Goal: Obtain resource: Download file/media

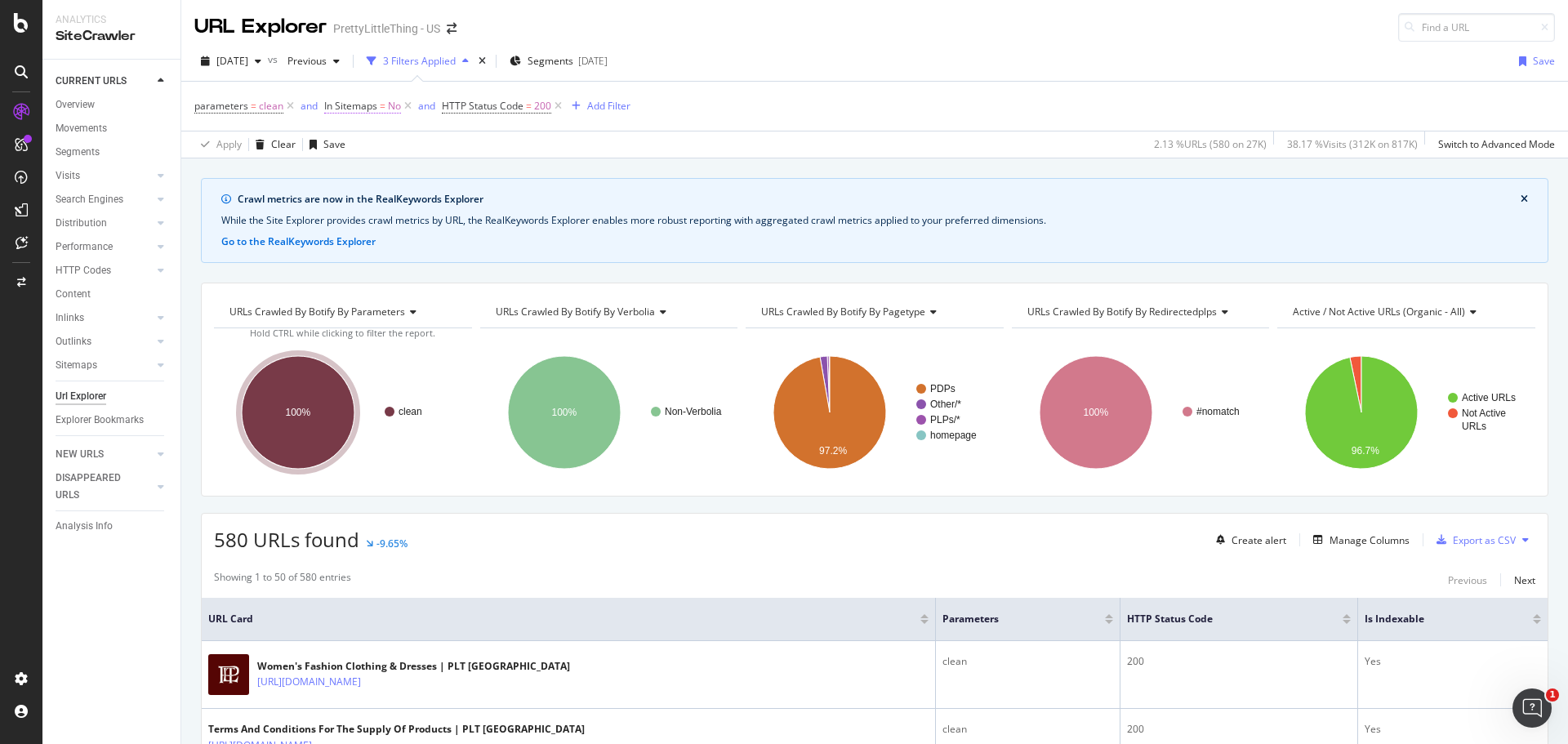
click at [380, 111] on span "=" at bounding box center [383, 106] width 6 height 14
click at [814, 146] on div "Apply Clear Save 2.13 % URLs ( 580 on 27K ) 38.17 % Visits ( 312K on 817K ) Swi…" at bounding box center [875, 144] width 1387 height 27
click at [511, 111] on span "HTTP Status Code" at bounding box center [483, 106] width 82 height 14
click at [1029, 92] on div "parameters = clean and In Sitemaps = No and HTTP Status Code = 200 Add Filter" at bounding box center [875, 106] width 1361 height 49
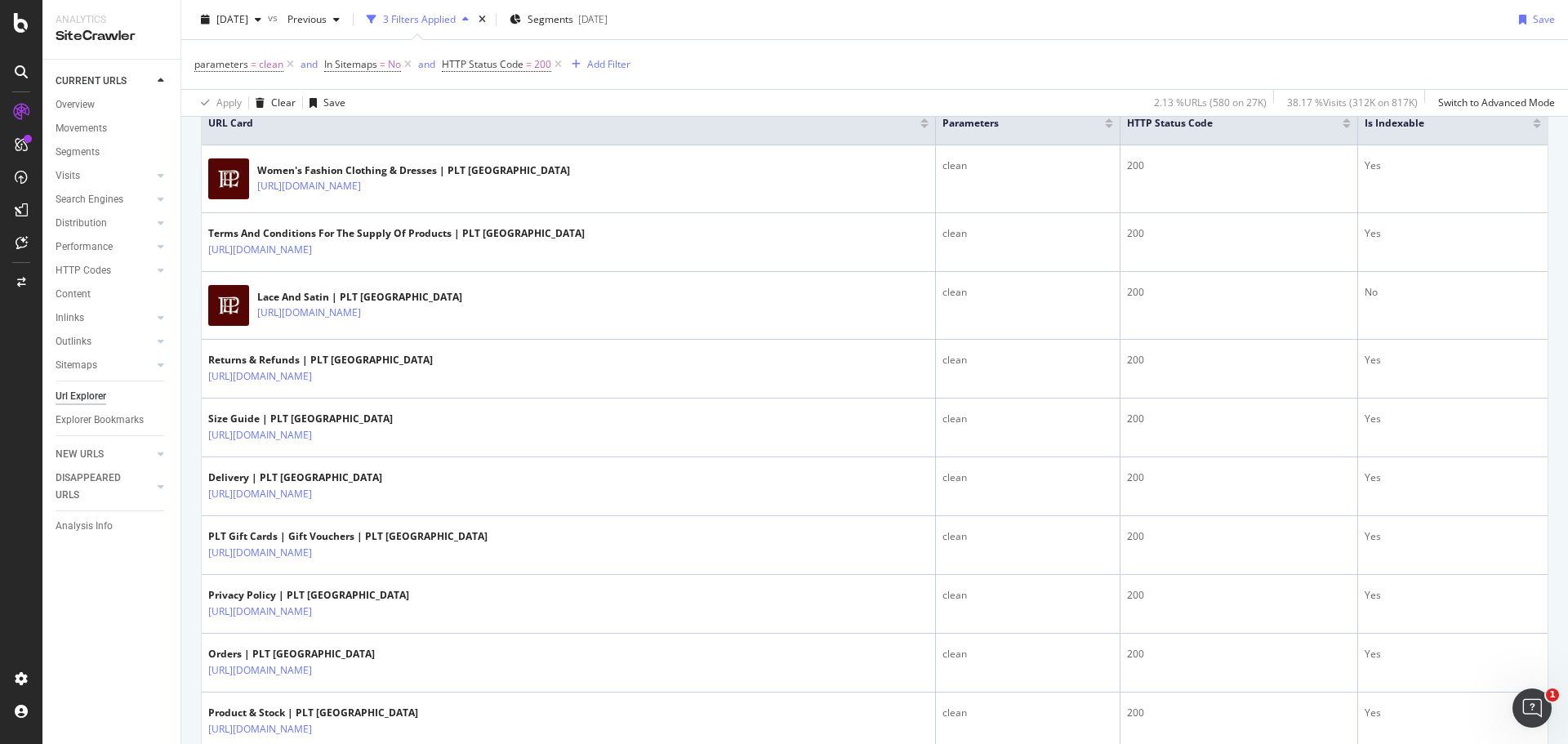
scroll to position [6, 0]
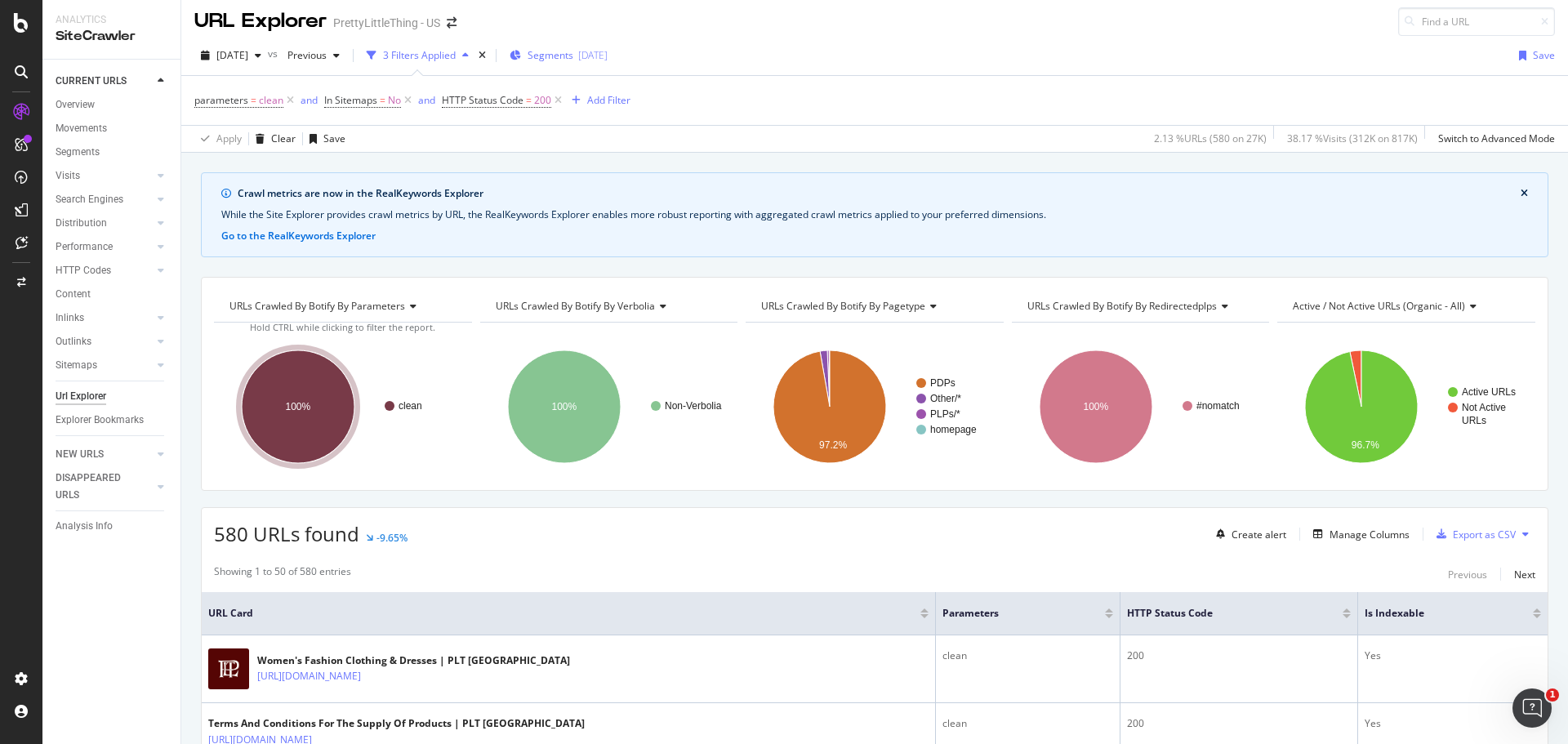
click at [574, 53] on span "Segments" at bounding box center [550, 55] width 45 height 14
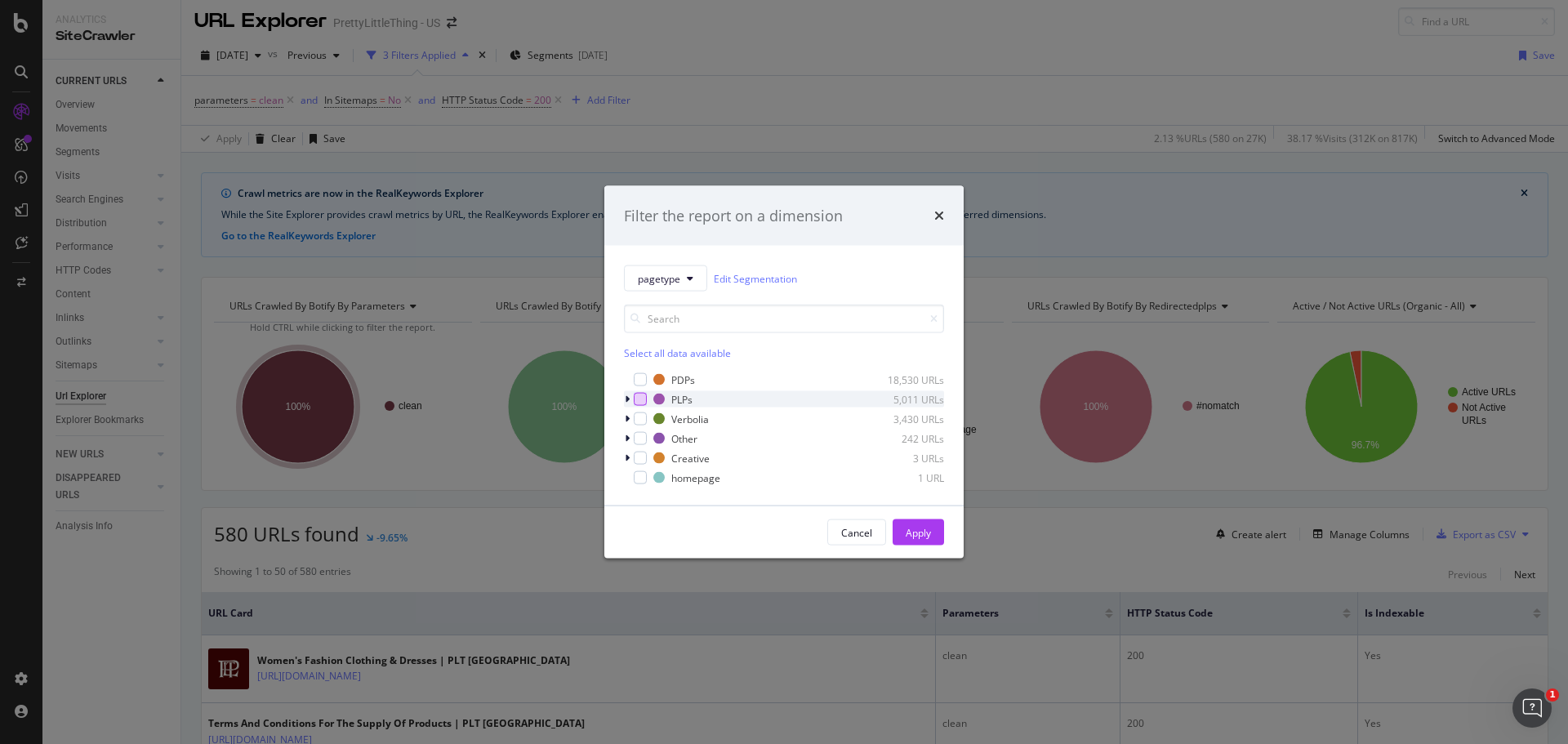
click at [641, 403] on div "modal" at bounding box center [641, 399] width 13 height 13
click at [644, 423] on div "modal" at bounding box center [641, 419] width 13 height 13
click at [922, 533] on div "Apply" at bounding box center [918, 532] width 26 height 14
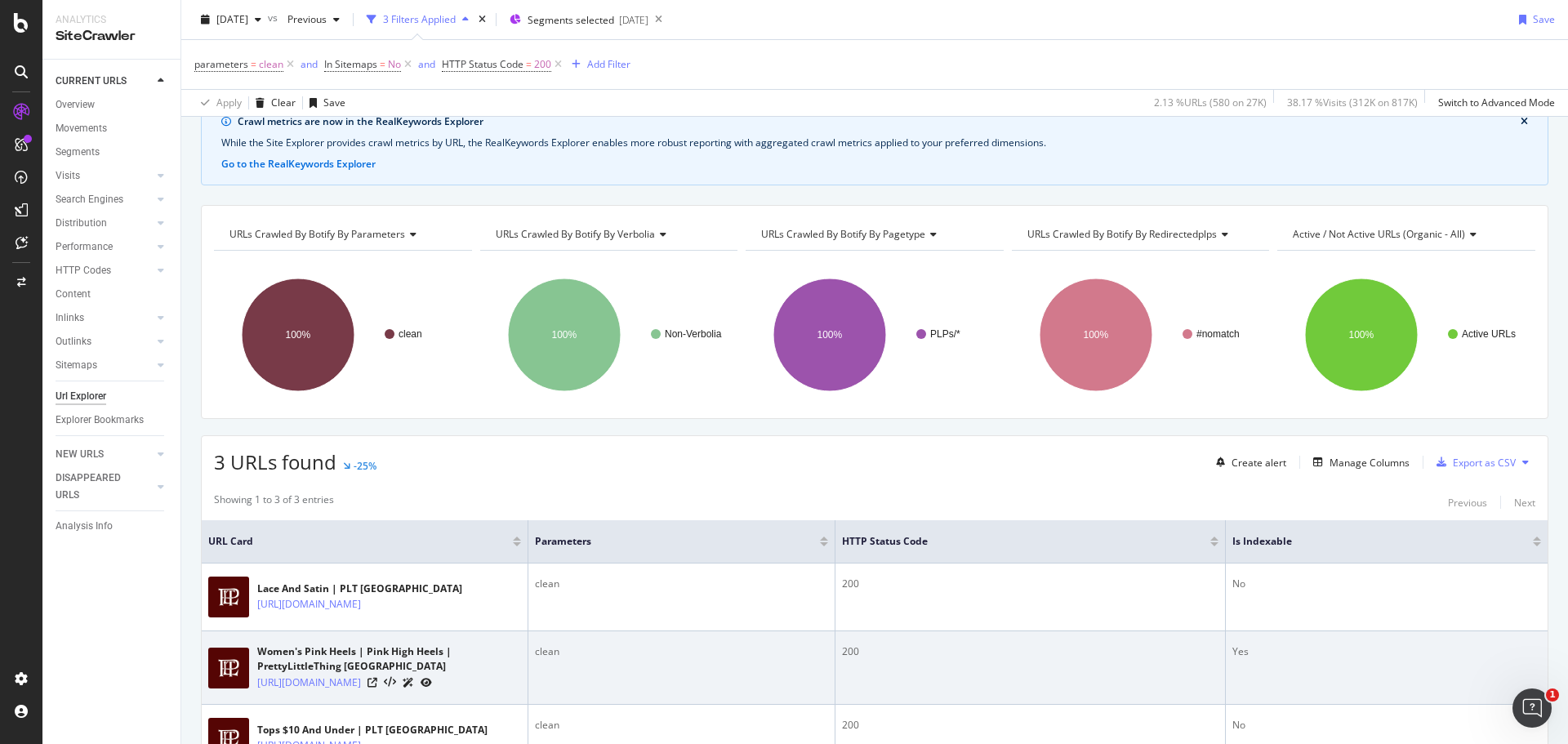
scroll to position [169, 0]
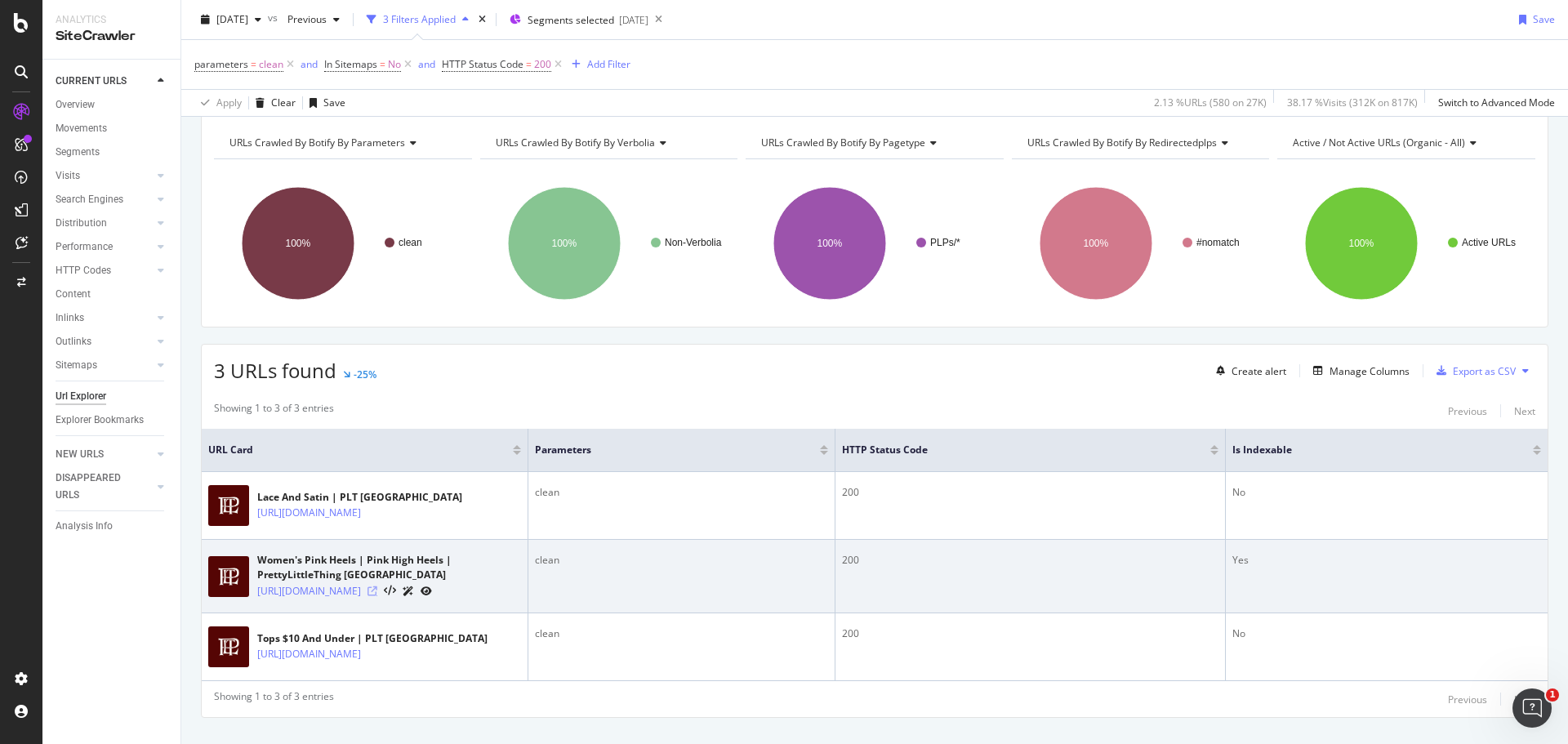
click at [378, 596] on icon at bounding box center [373, 592] width 10 height 10
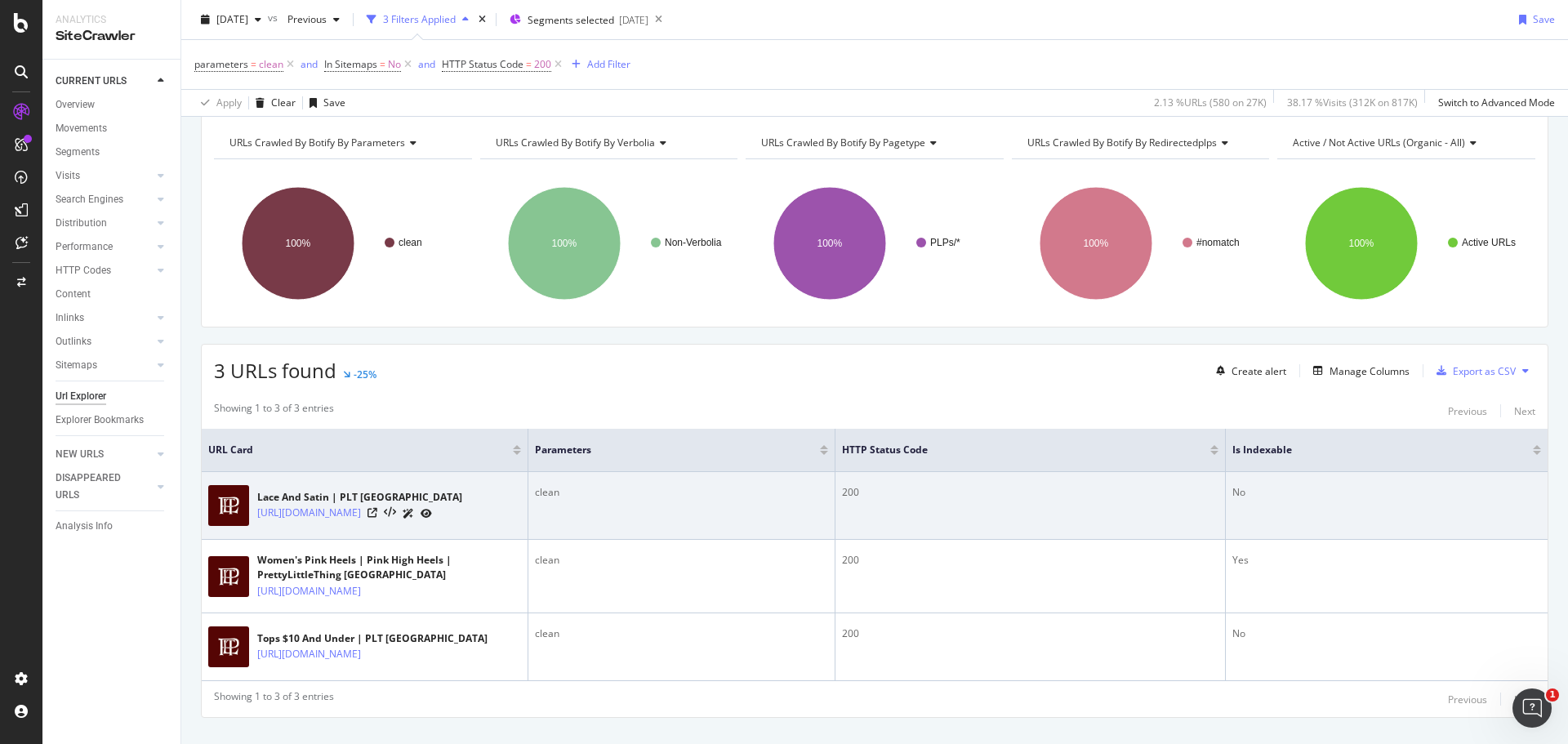
scroll to position [229, 0]
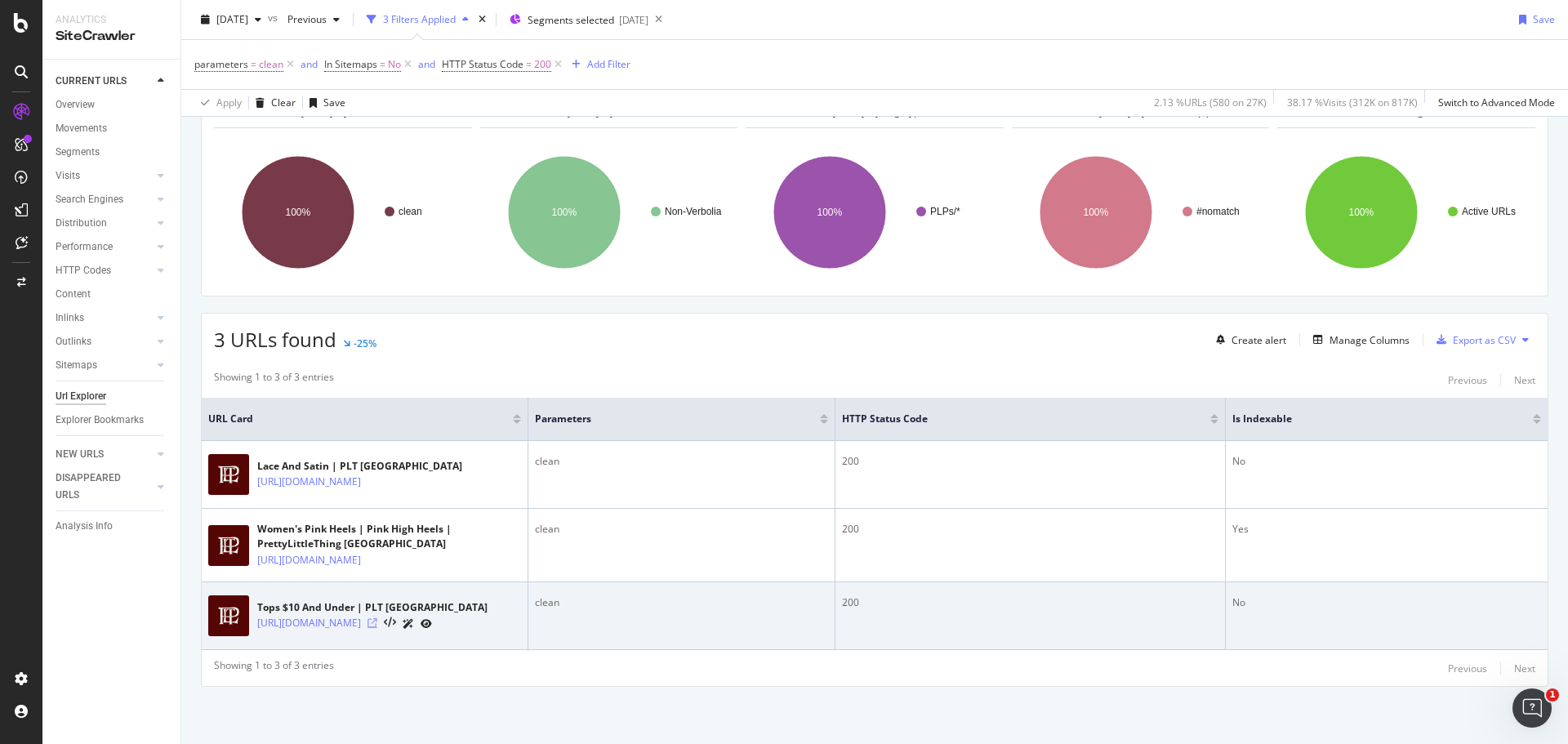
click at [378, 618] on icon at bounding box center [373, 623] width 10 height 10
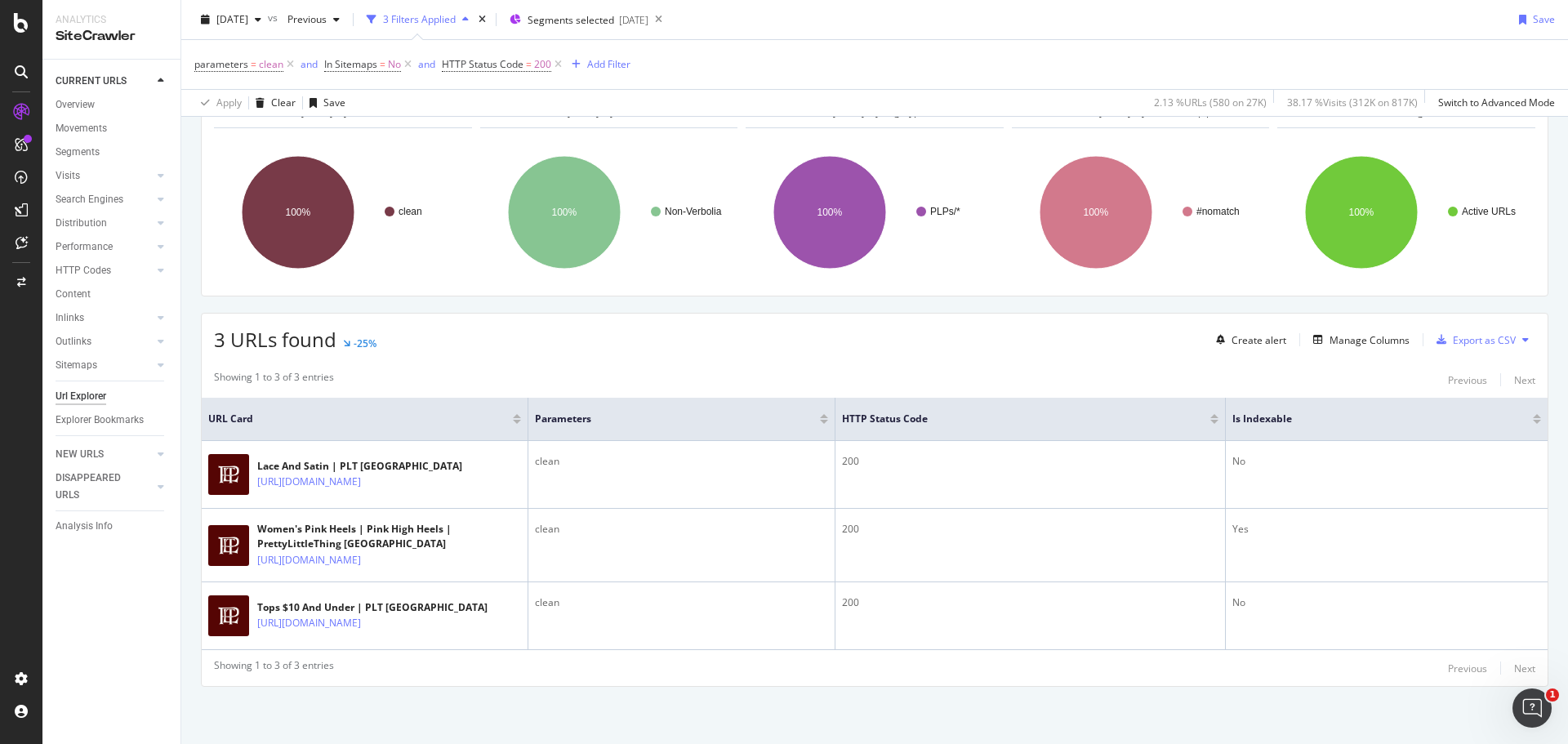
drag, startPoint x: 379, startPoint y: 327, endPoint x: 470, endPoint y: 320, distance: 91.3
click at [470, 320] on div "3 URLs found -25% Create alert Manage Columns Export as CSV" at bounding box center [875, 333] width 1346 height 40
drag, startPoint x: 470, startPoint y: 320, endPoint x: 574, endPoint y: 295, distance: 107.0
click at [574, 313] on div "3 URLs found -25% Create alert Manage Columns Export as CSV" at bounding box center [875, 333] width 1346 height 40
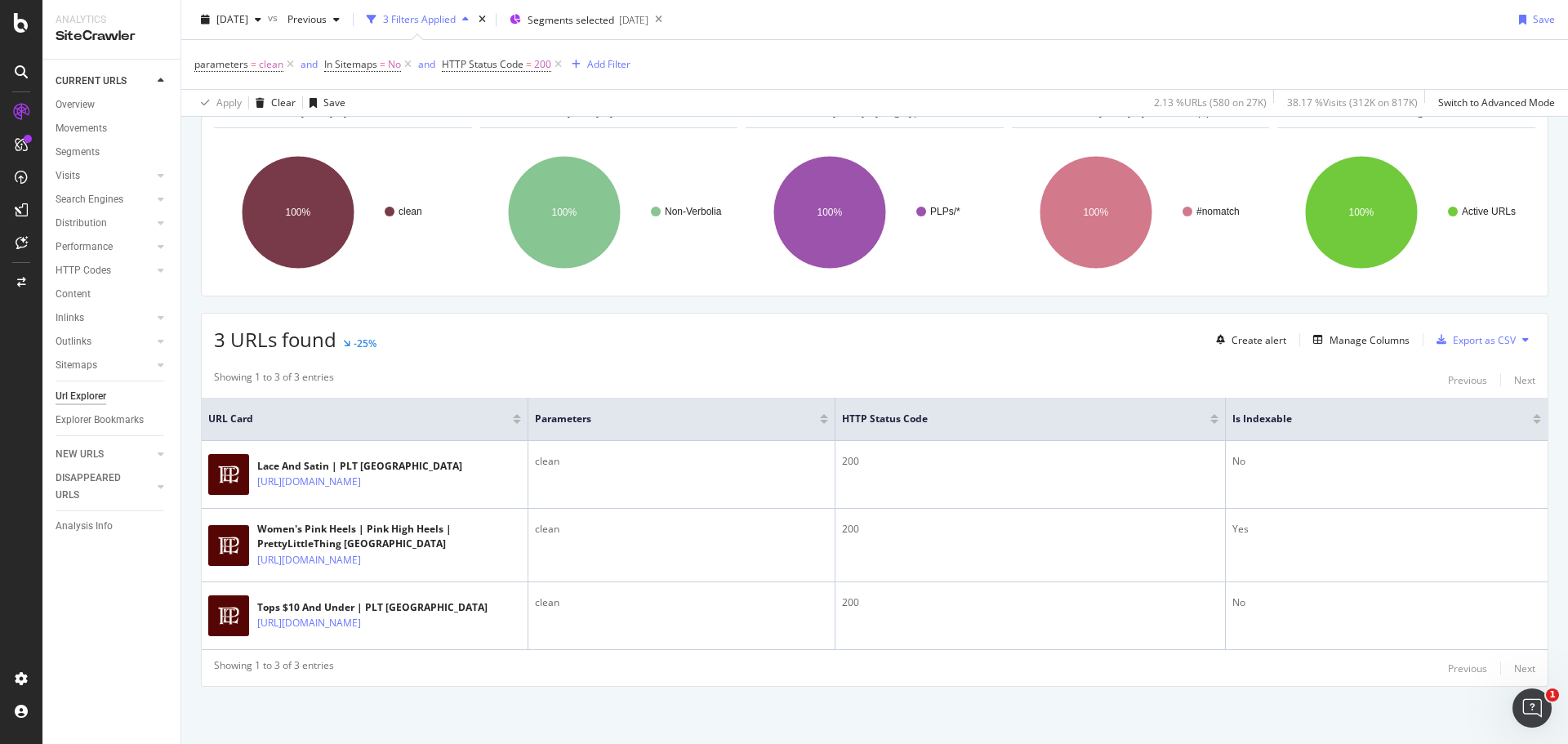
click at [574, 313] on div "3 URLs found -25% Create alert Manage Columns Export as CSV" at bounding box center [875, 333] width 1346 height 40
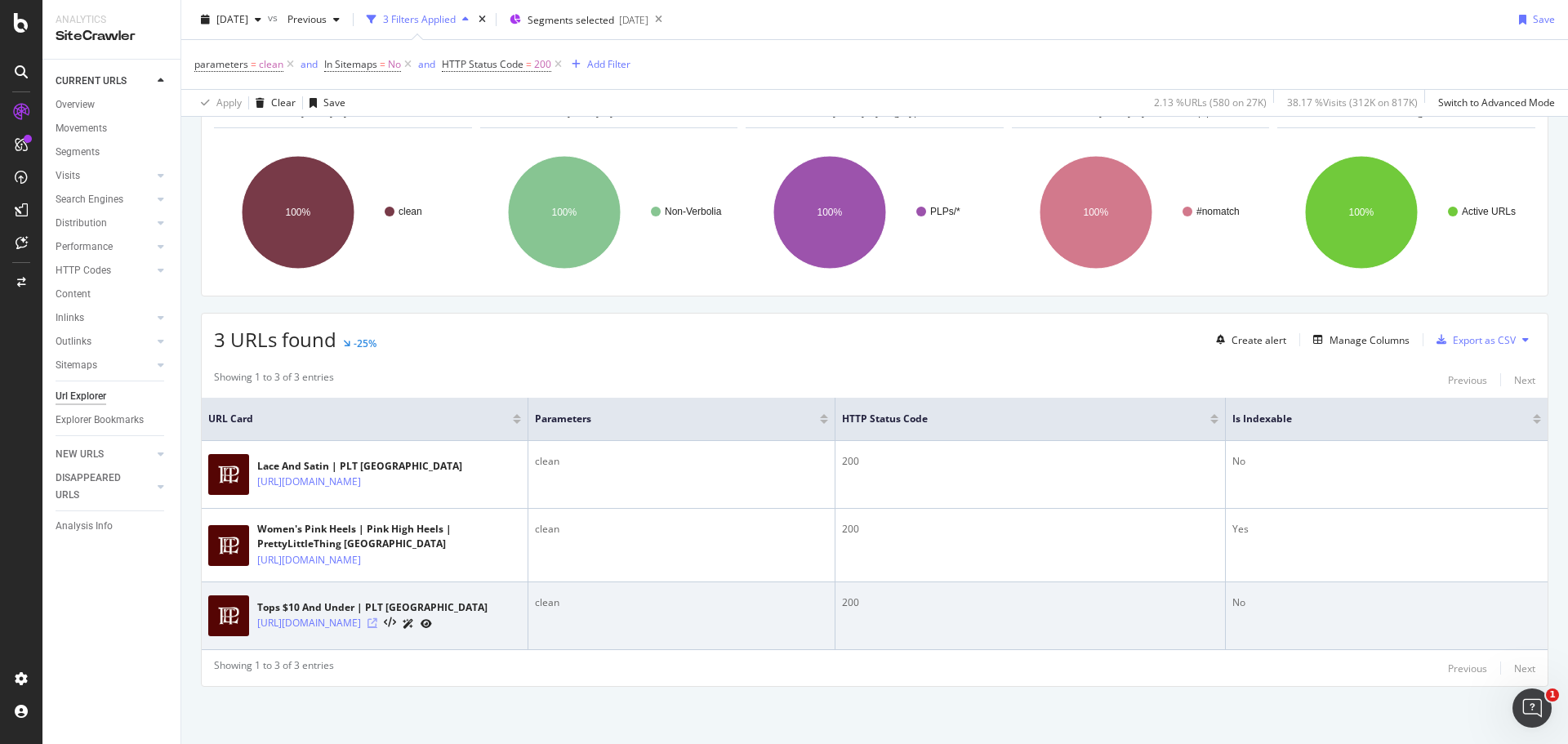
click at [378, 622] on icon at bounding box center [373, 623] width 10 height 10
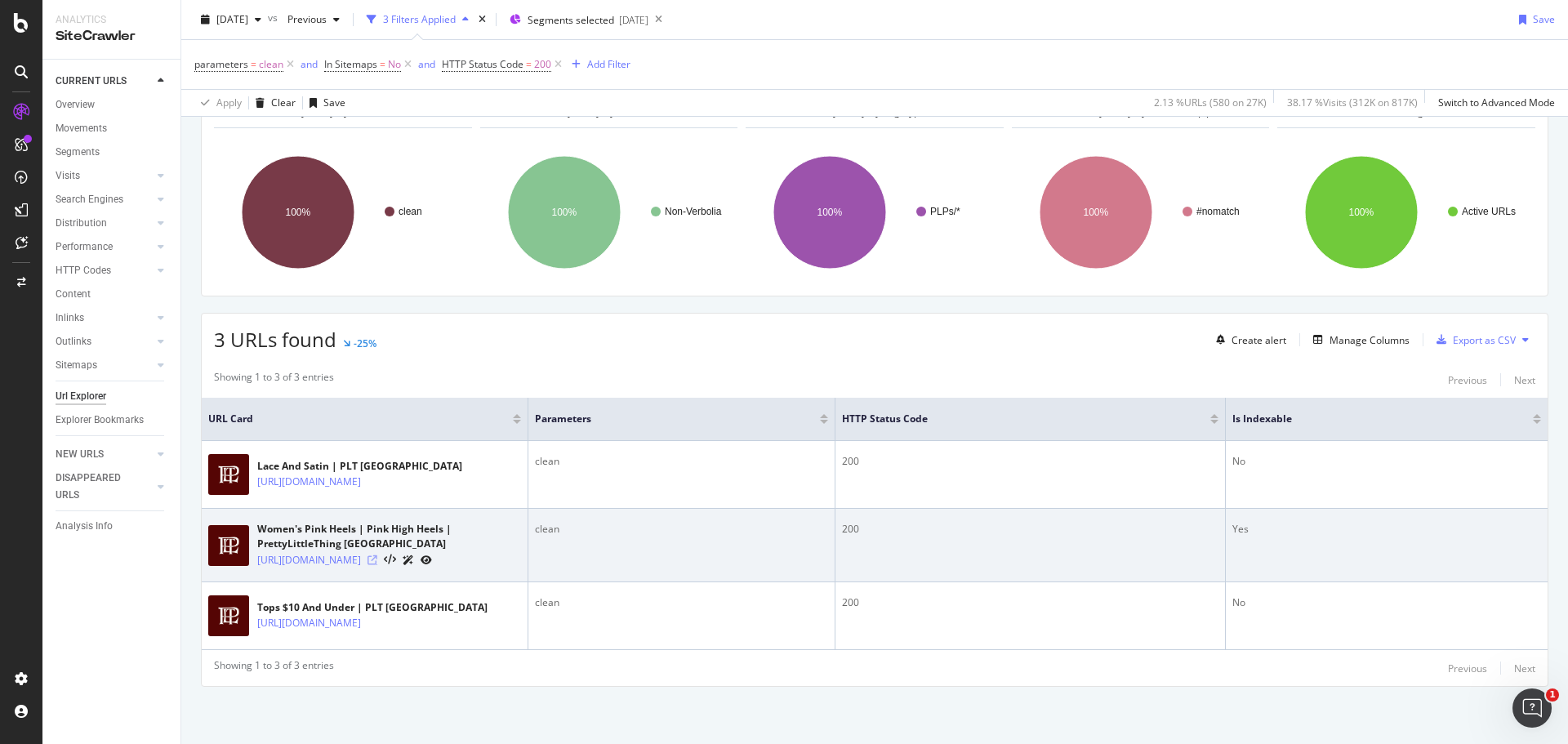
click at [378, 556] on icon at bounding box center [373, 560] width 10 height 10
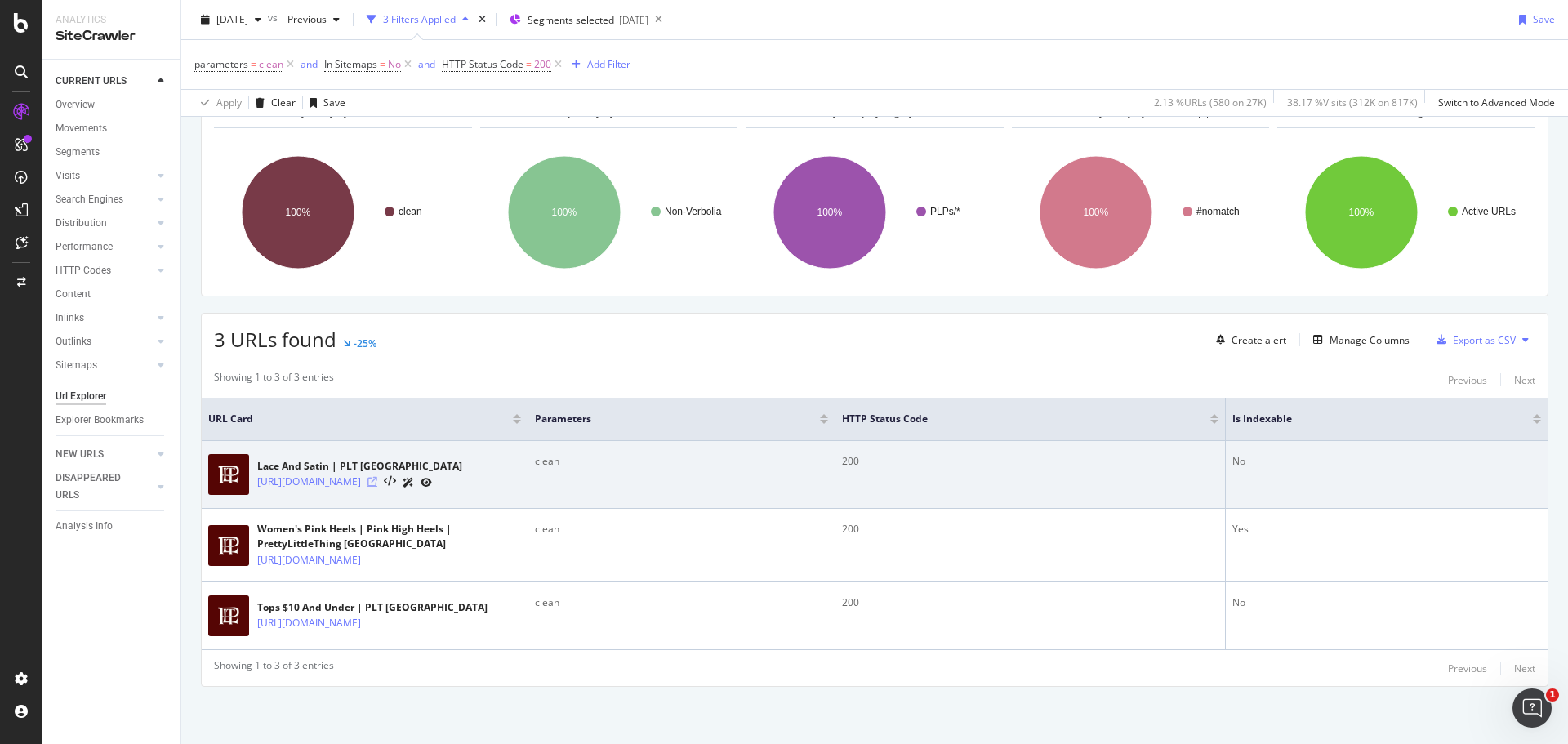
click at [378, 477] on icon at bounding box center [373, 482] width 10 height 10
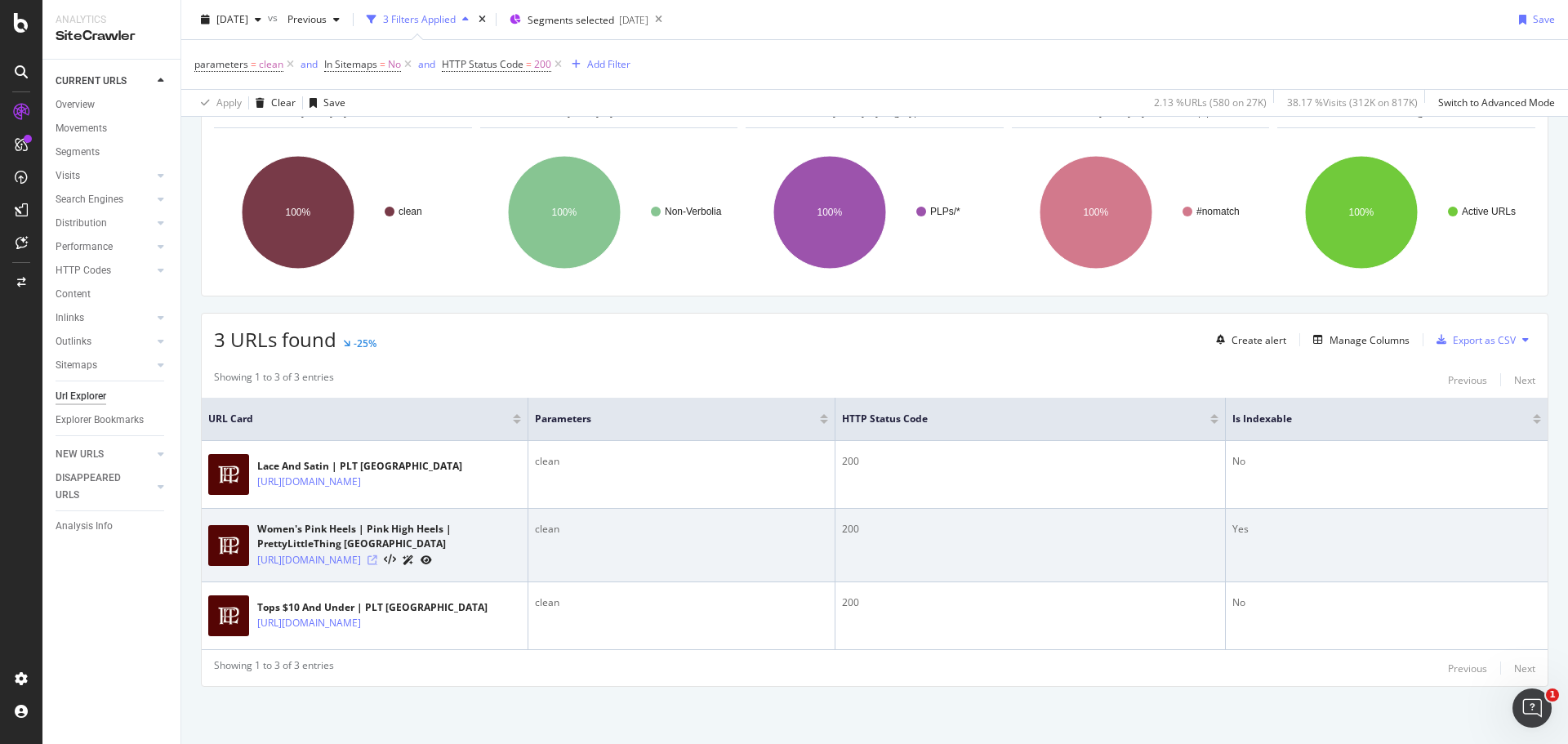
click at [378, 556] on icon at bounding box center [373, 560] width 10 height 10
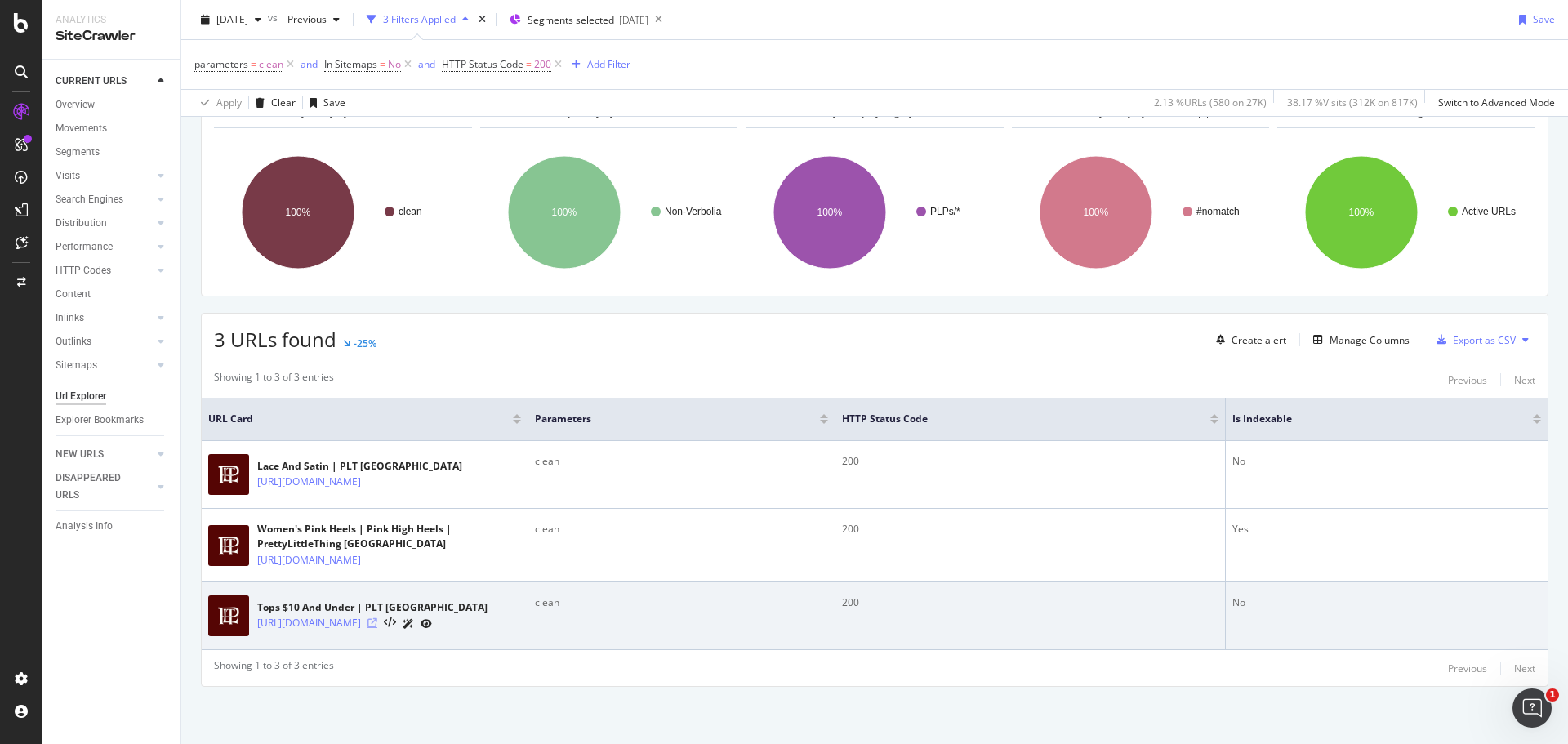
click at [378, 620] on icon at bounding box center [373, 623] width 10 height 10
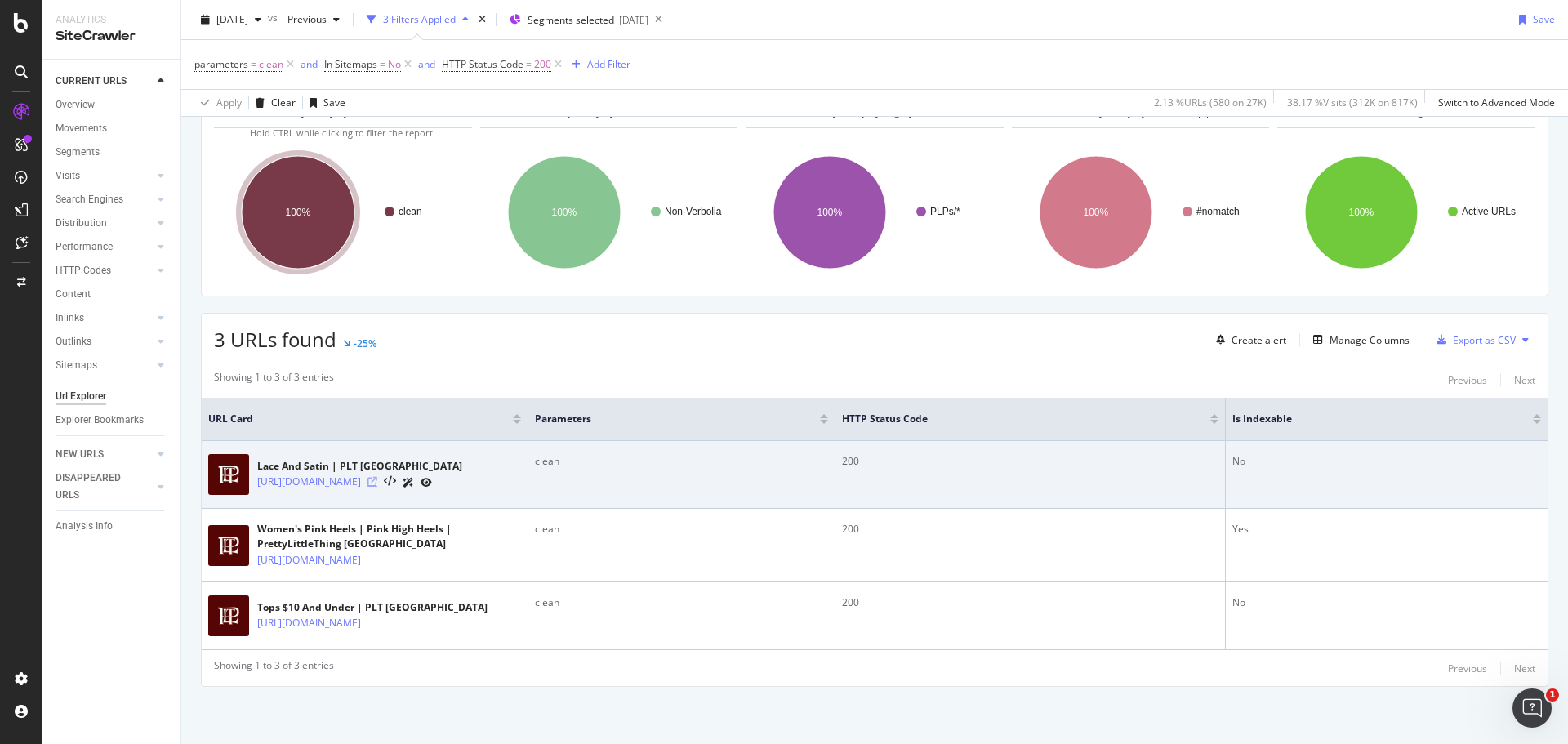
click at [378, 477] on icon at bounding box center [373, 482] width 10 height 10
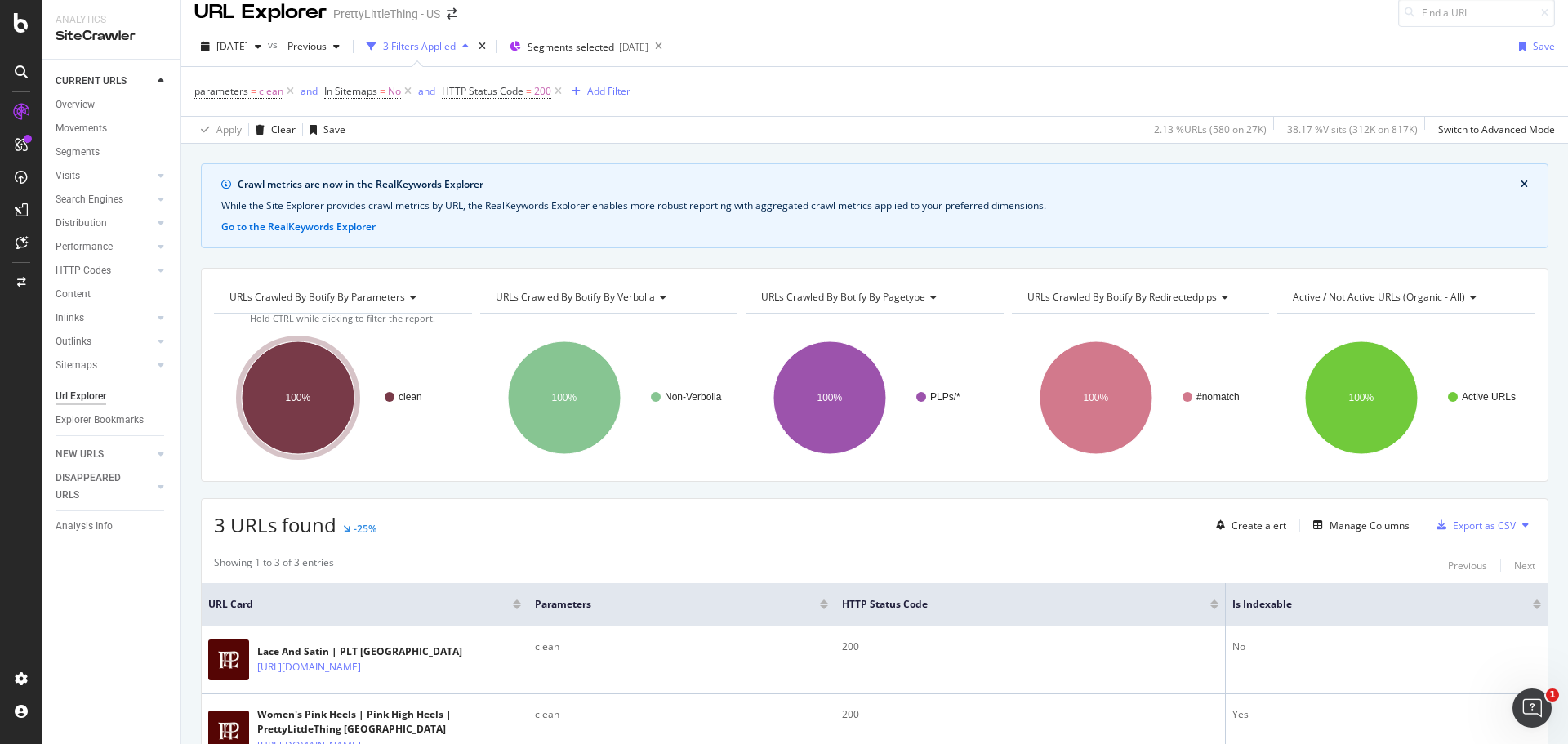
scroll to position [0, 0]
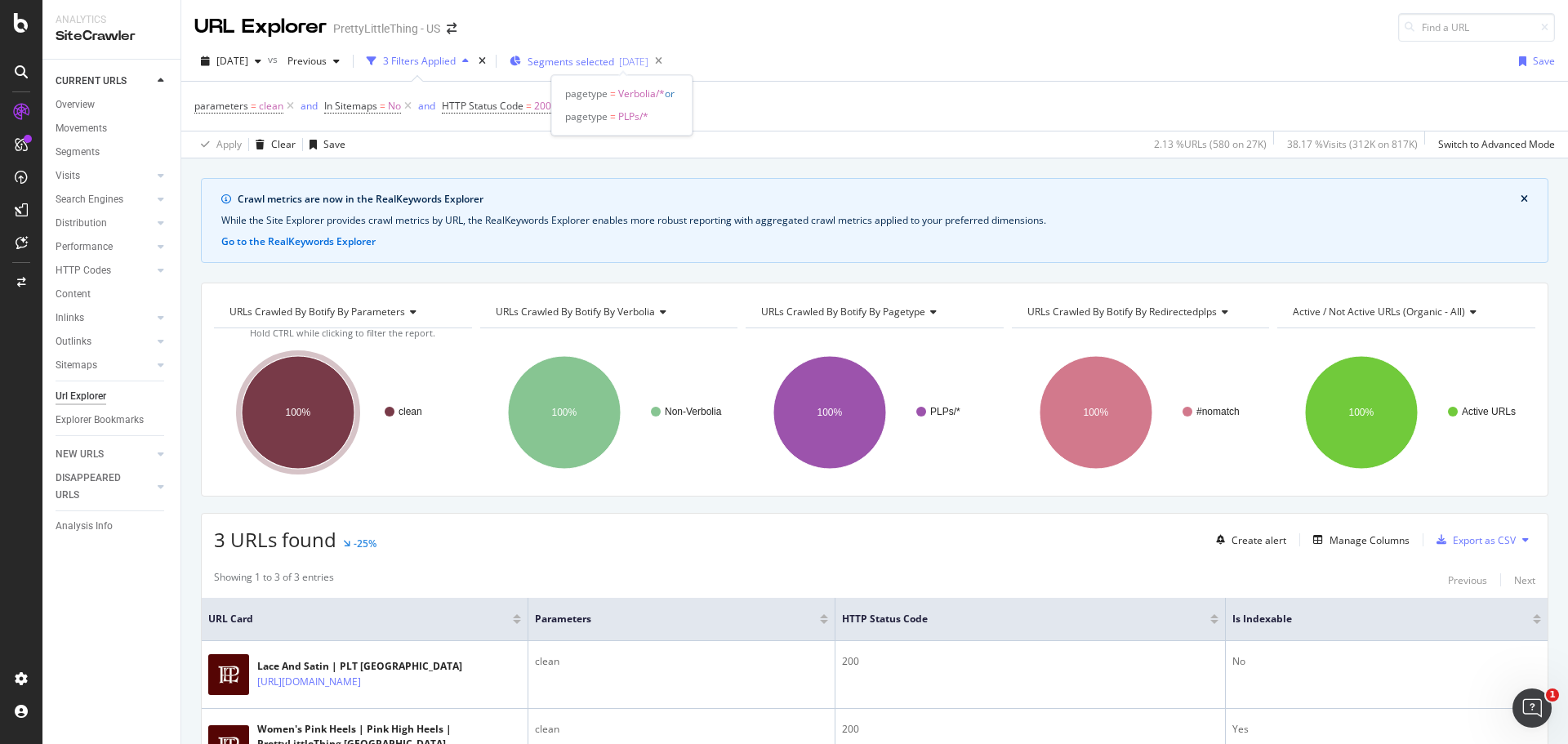
click at [649, 68] on div "[DATE]" at bounding box center [634, 61] width 30 height 14
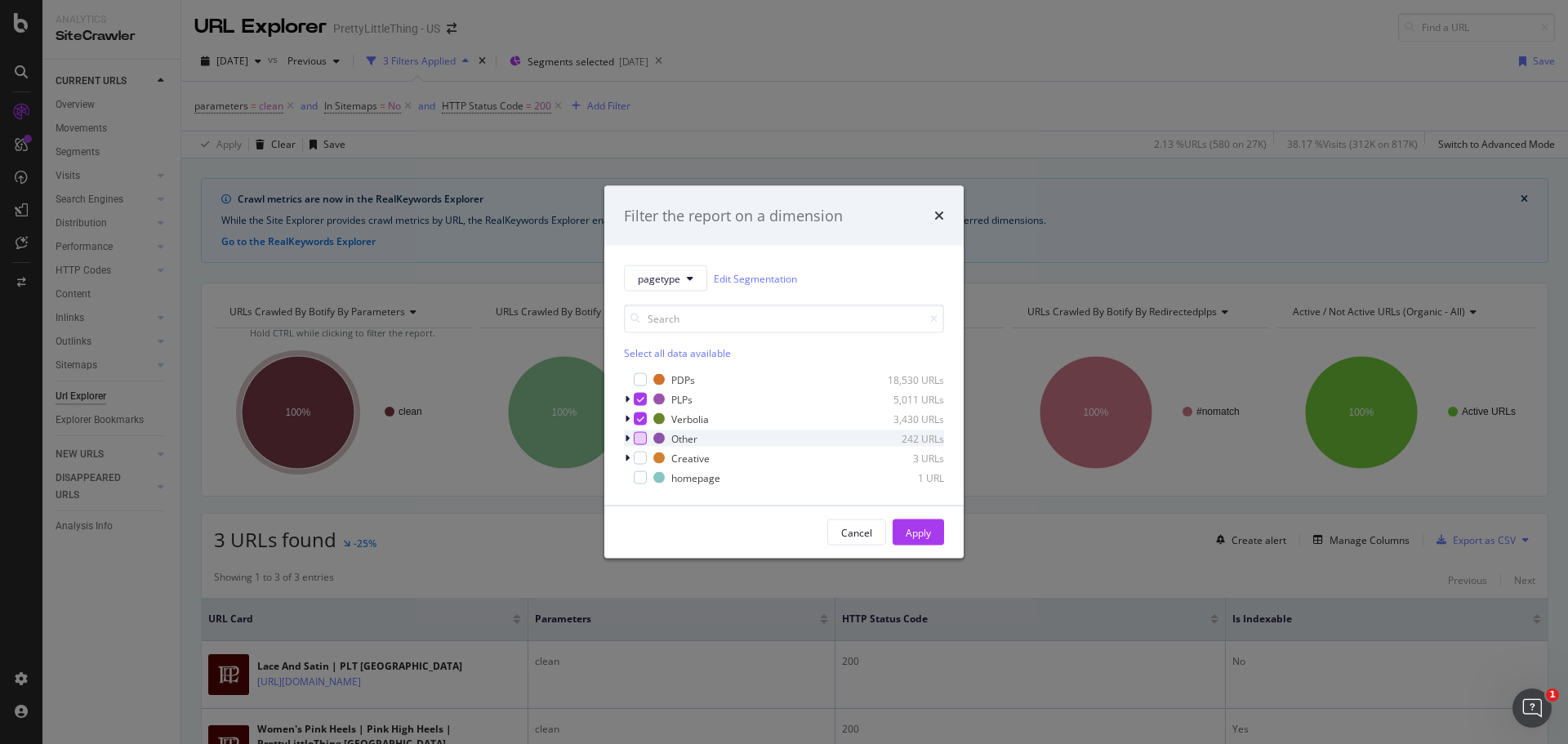
click at [644, 433] on div "modal" at bounding box center [641, 439] width 13 height 13
click at [639, 416] on icon "modal" at bounding box center [641, 419] width 7 height 8
click at [640, 402] on icon "modal" at bounding box center [641, 399] width 7 height 8
click at [920, 530] on div "Apply" at bounding box center [918, 532] width 26 height 14
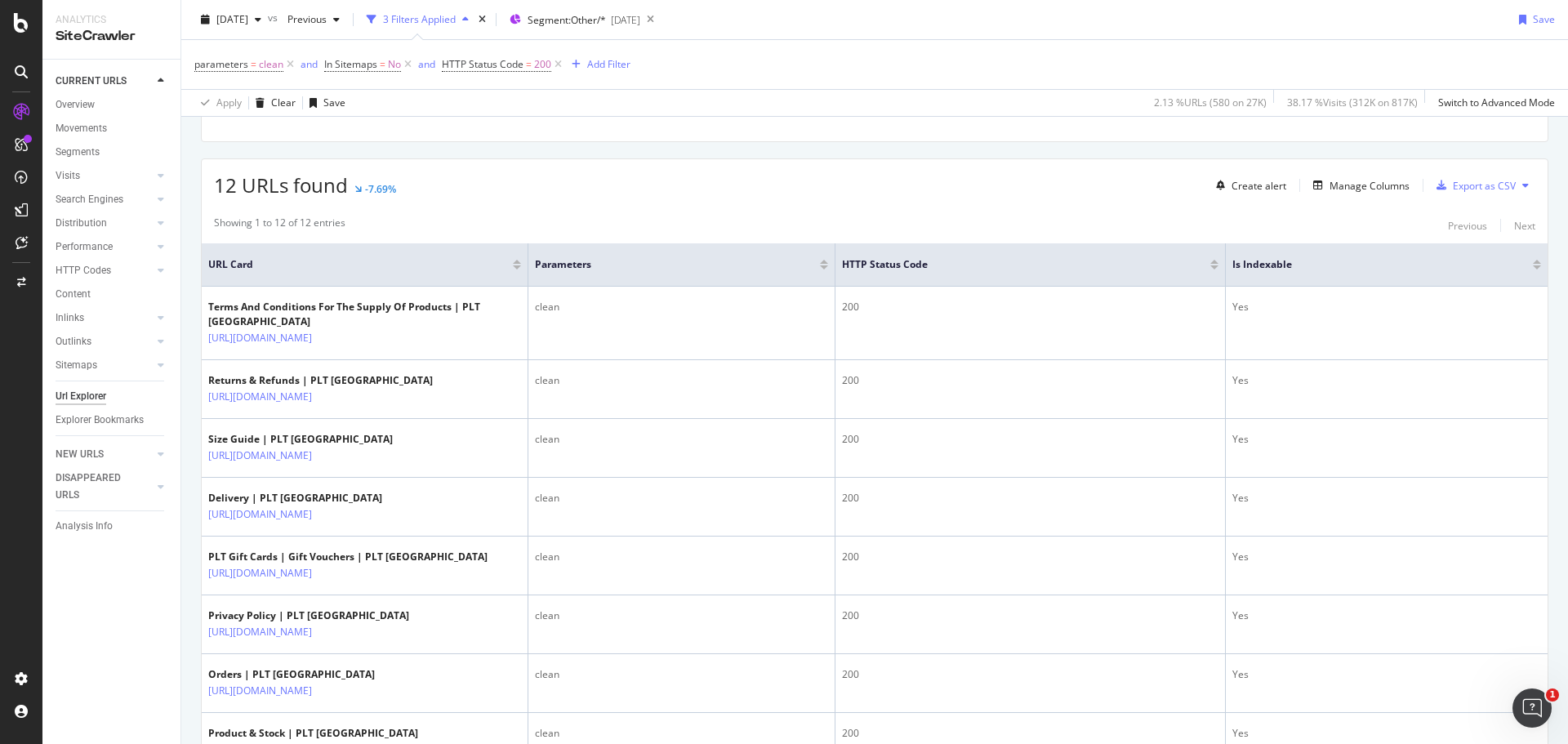
scroll to position [335, 0]
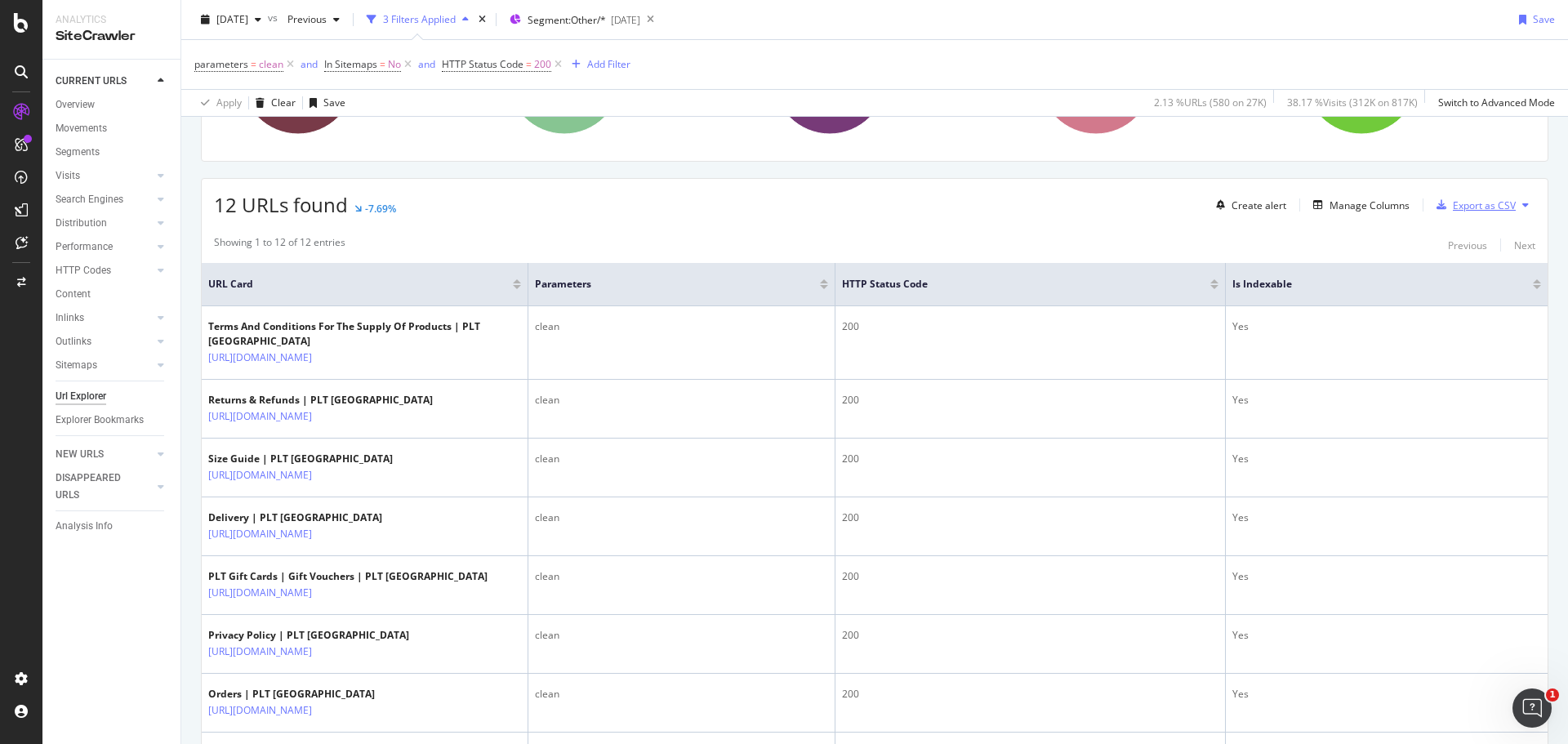
click at [1461, 198] on div "Export as CSV" at bounding box center [1485, 205] width 63 height 14
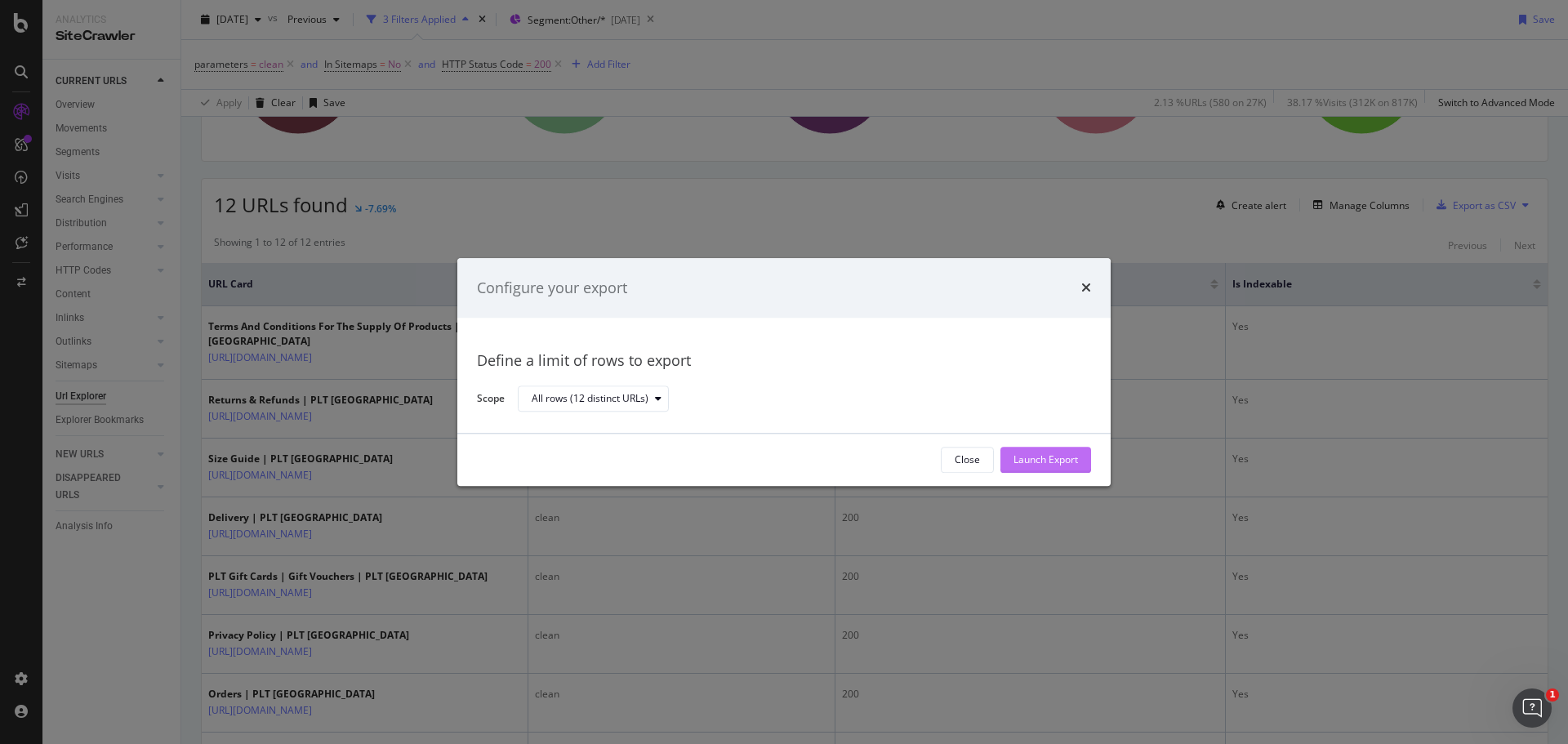
click at [1035, 459] on div "Launch Export" at bounding box center [1046, 460] width 64 height 14
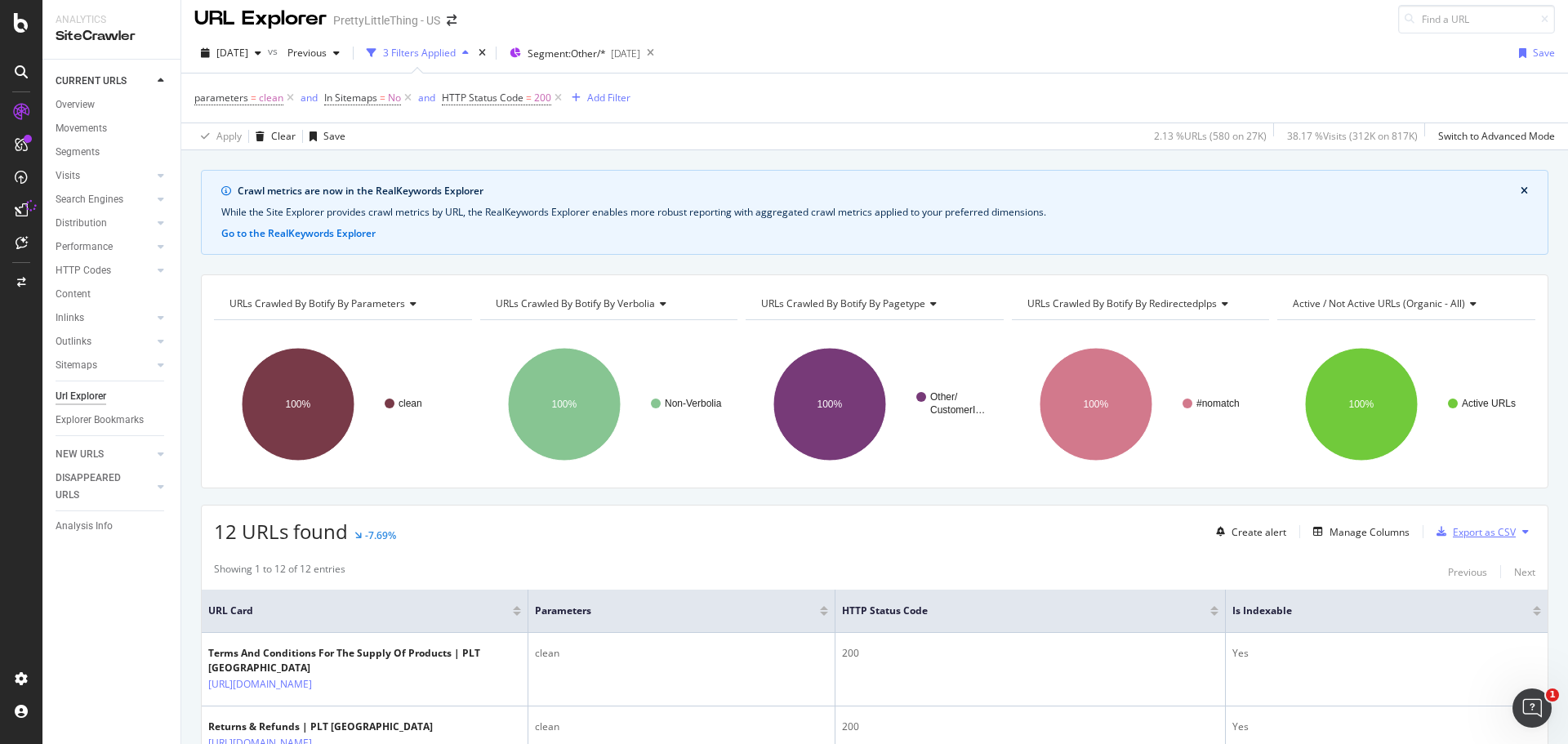
scroll to position [90, 0]
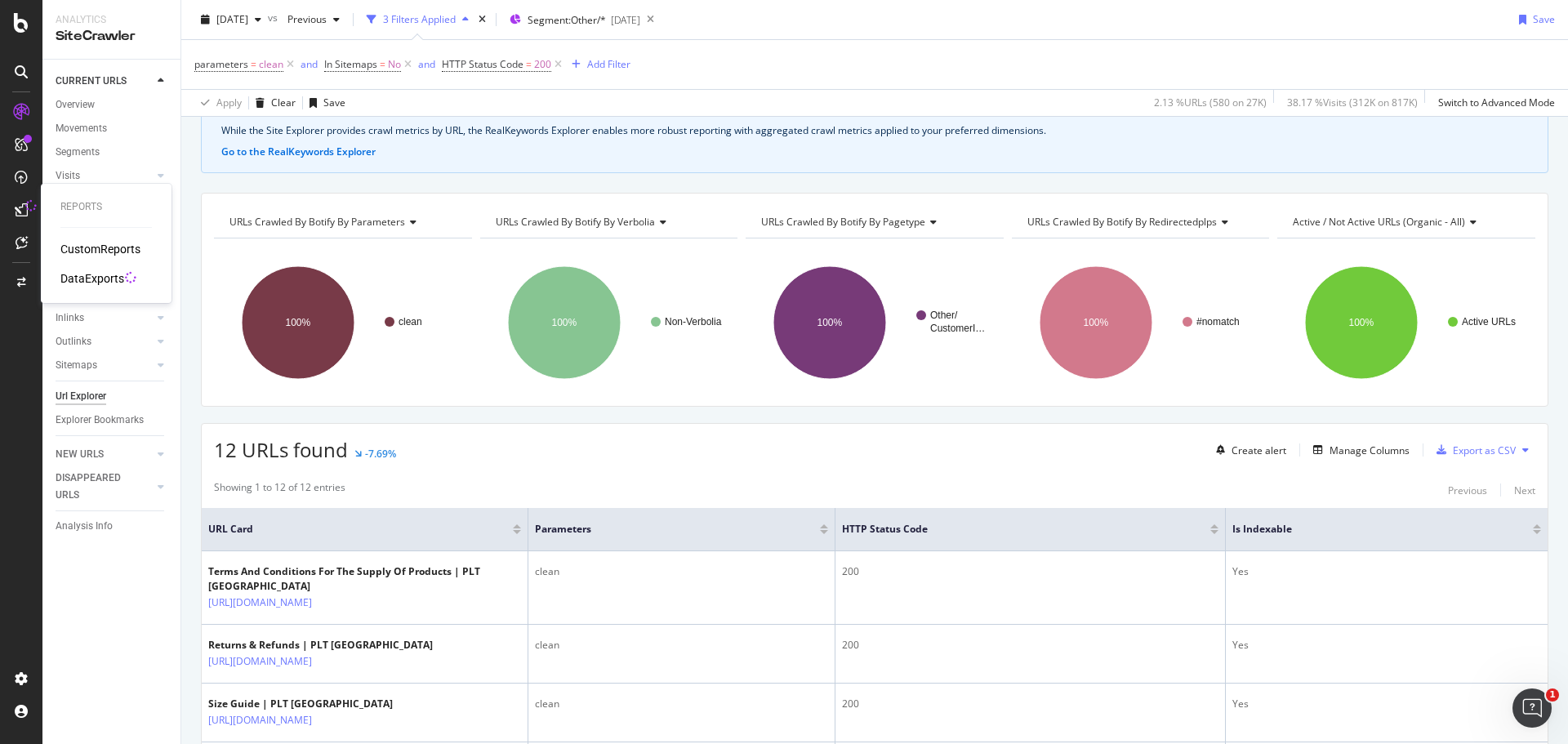
click at [88, 277] on div "DataExports" at bounding box center [92, 279] width 64 height 17
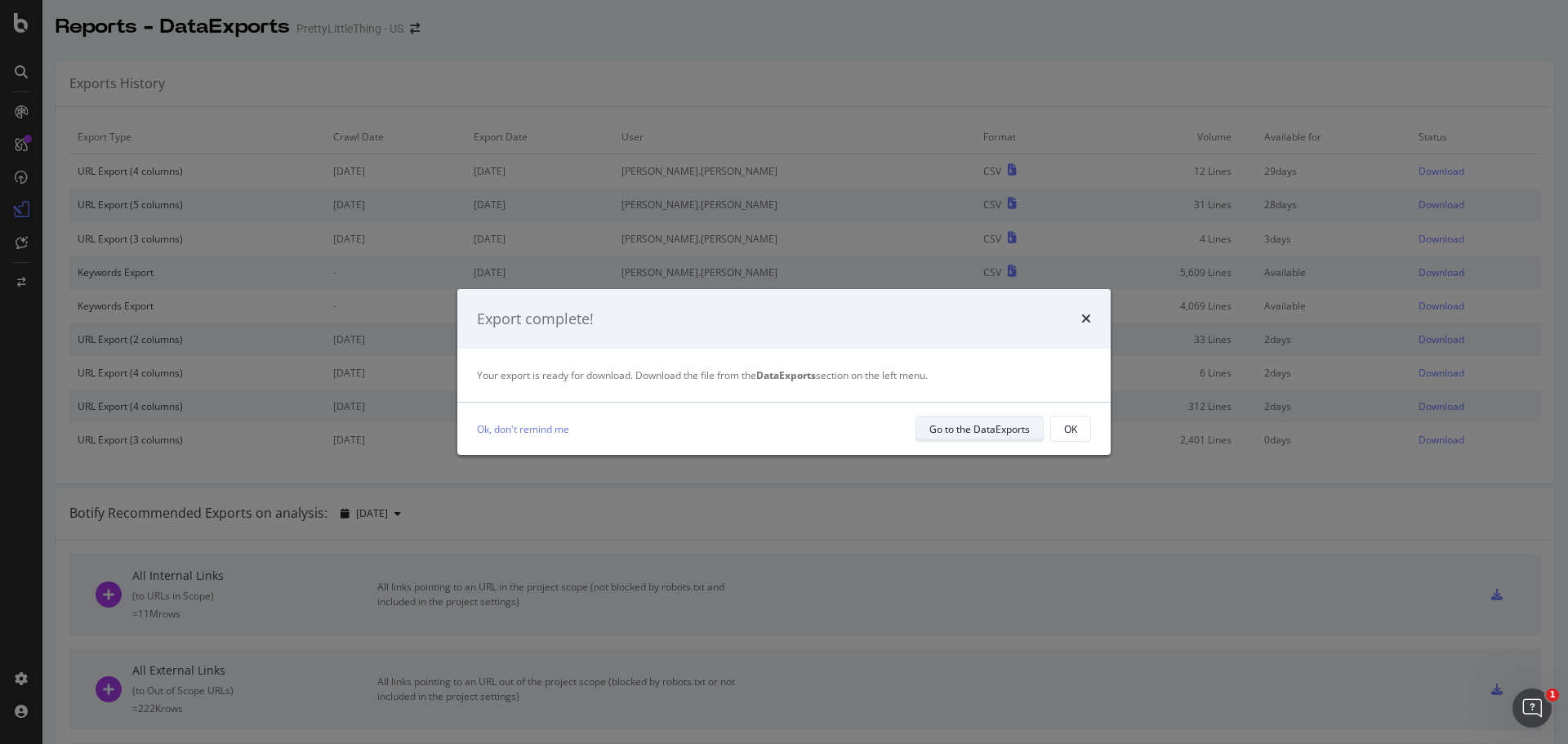
click at [1018, 431] on div "Go to the DataExports" at bounding box center [980, 429] width 101 height 14
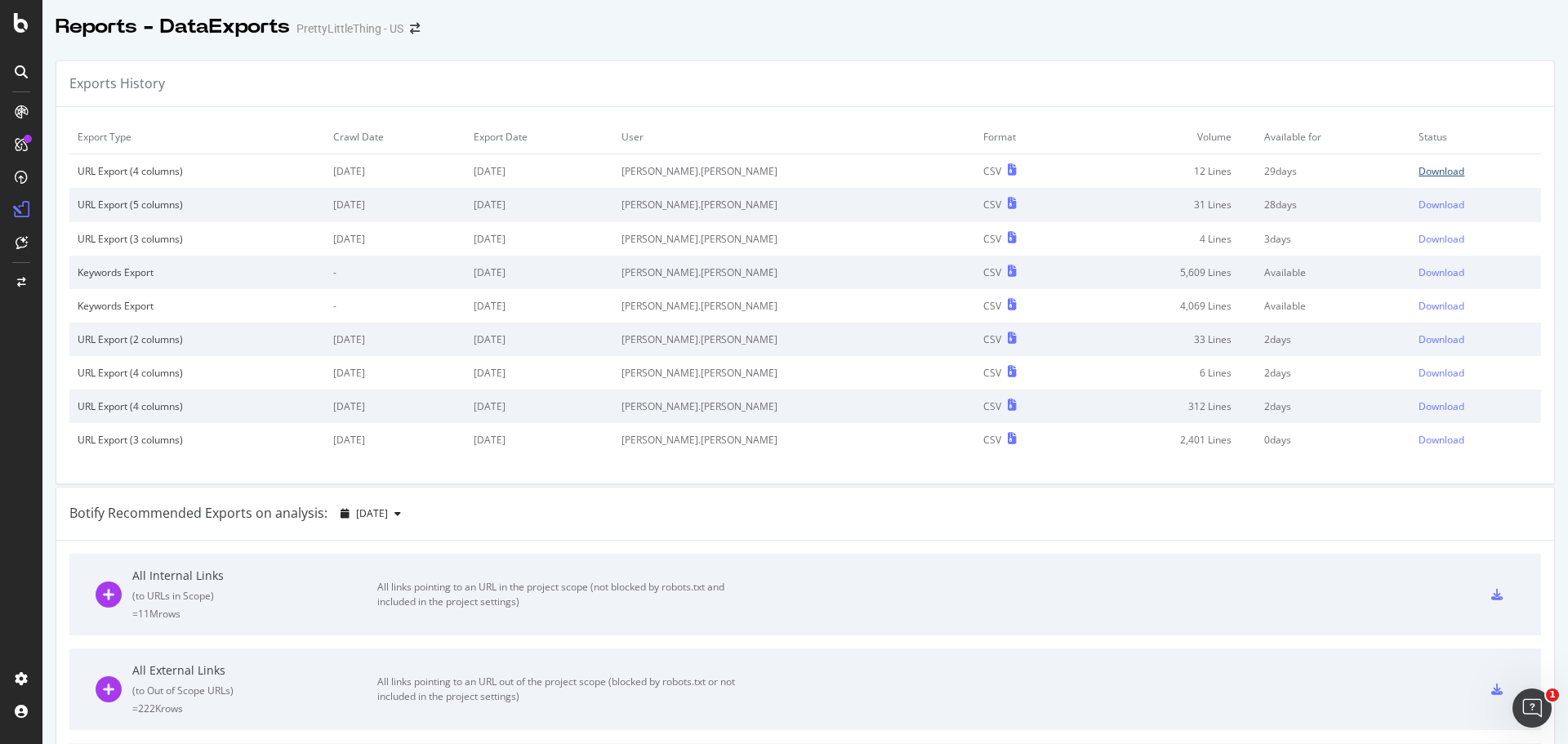
click at [1418, 173] on div "Download" at bounding box center [1441, 171] width 45 height 14
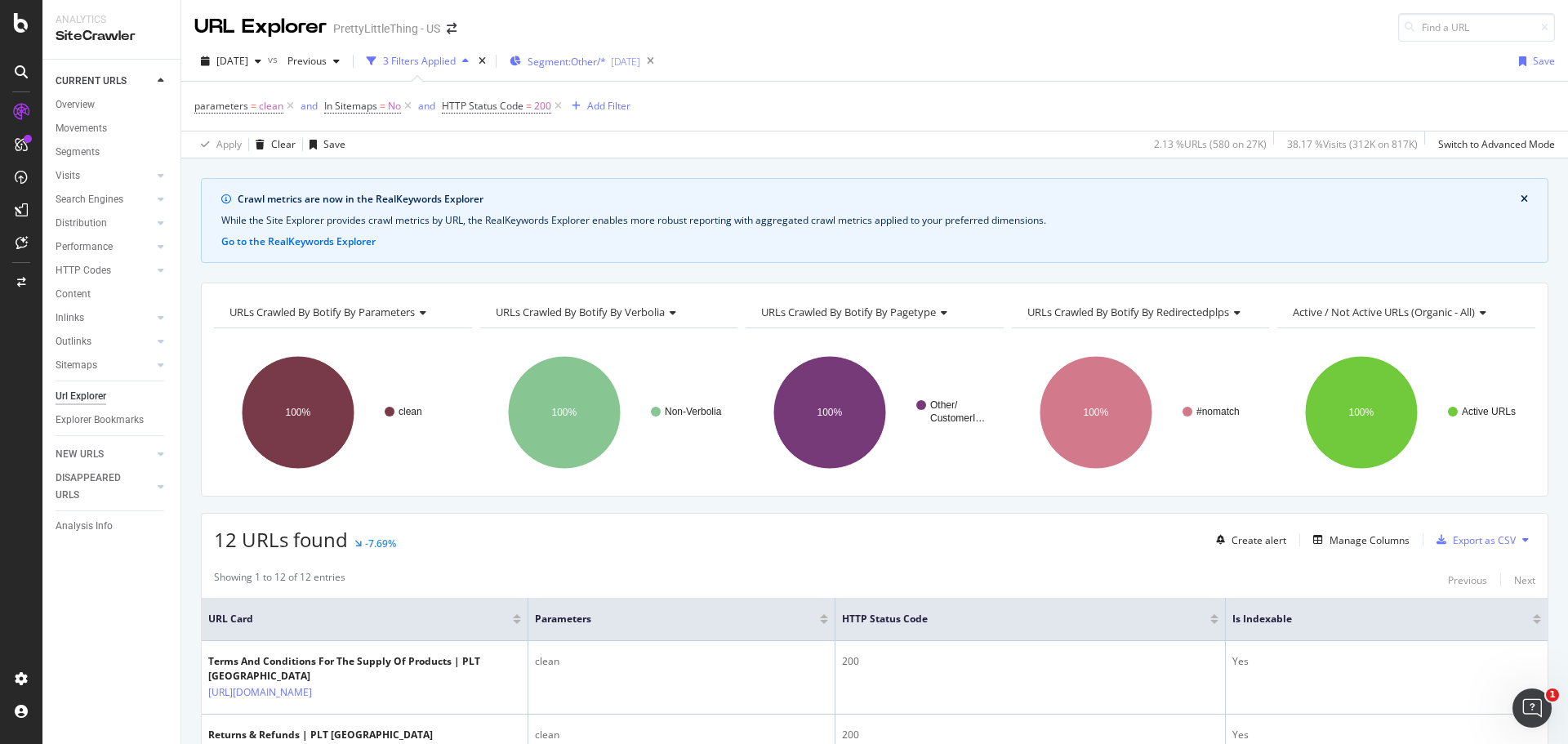
click at [637, 69] on div "Segment: Other/* [DATE]" at bounding box center [575, 61] width 131 height 25
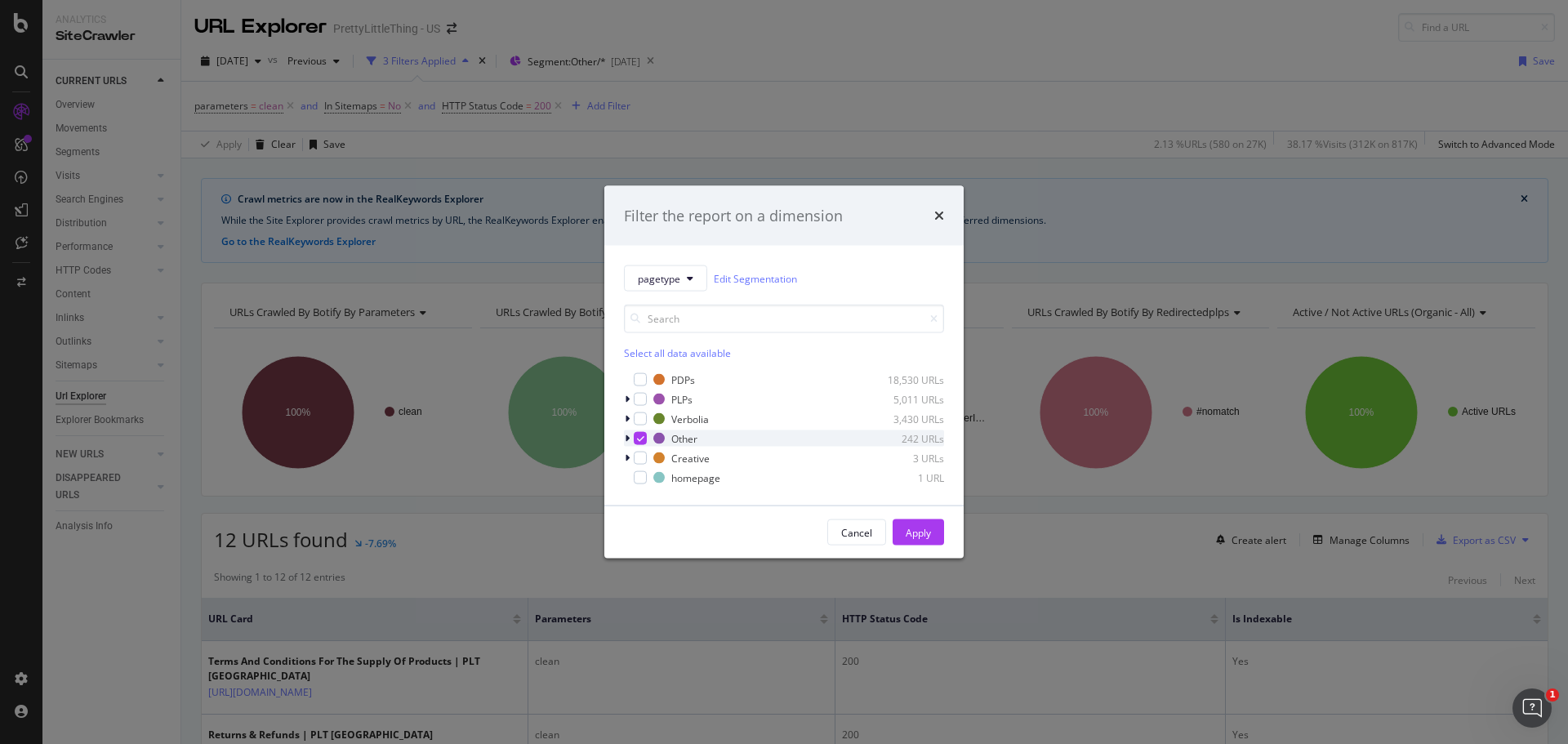
click at [641, 443] on div "modal" at bounding box center [641, 439] width 13 height 13
click at [636, 380] on div "modal" at bounding box center [641, 380] width 13 height 13
click at [935, 524] on button "Apply" at bounding box center [918, 532] width 51 height 26
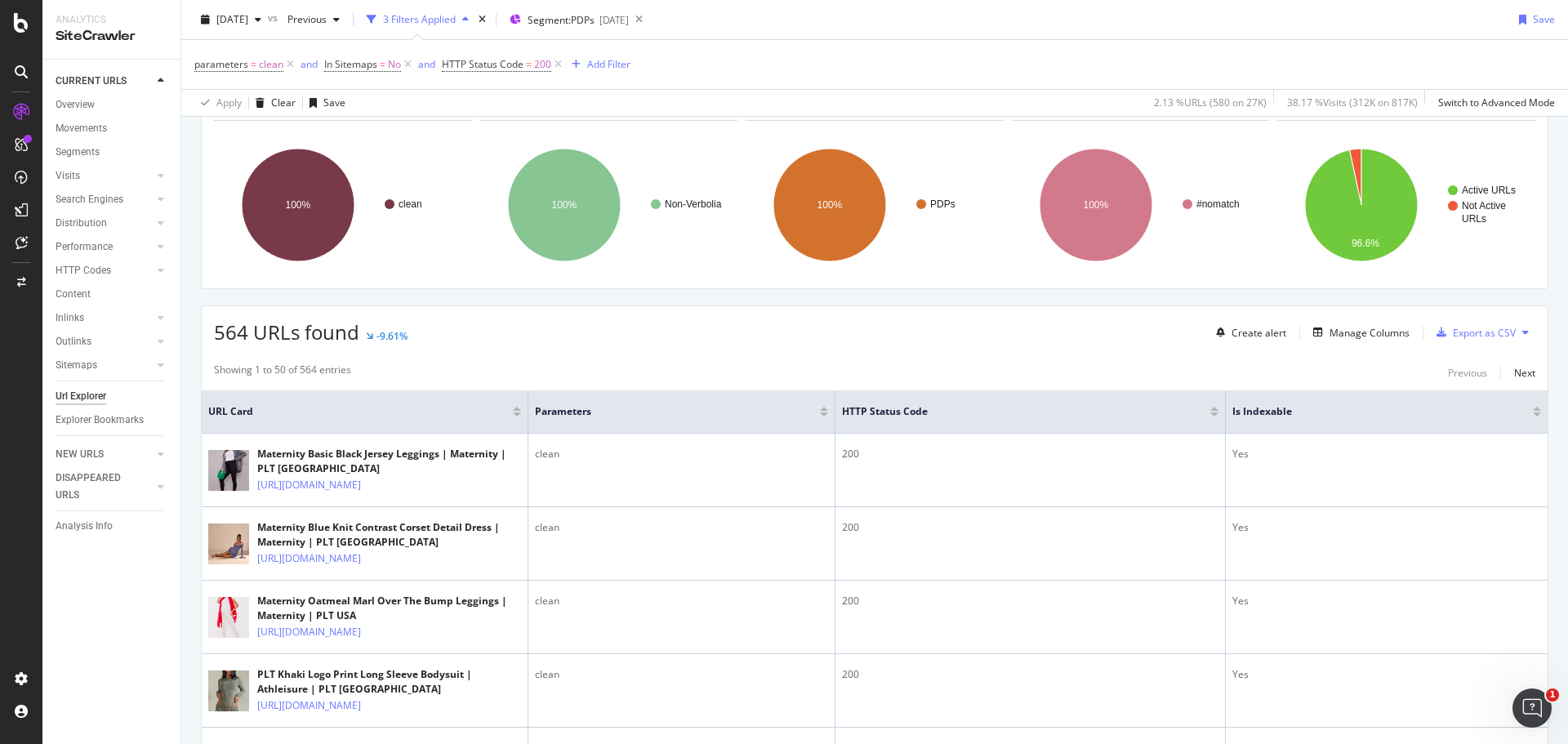
scroll to position [245, 0]
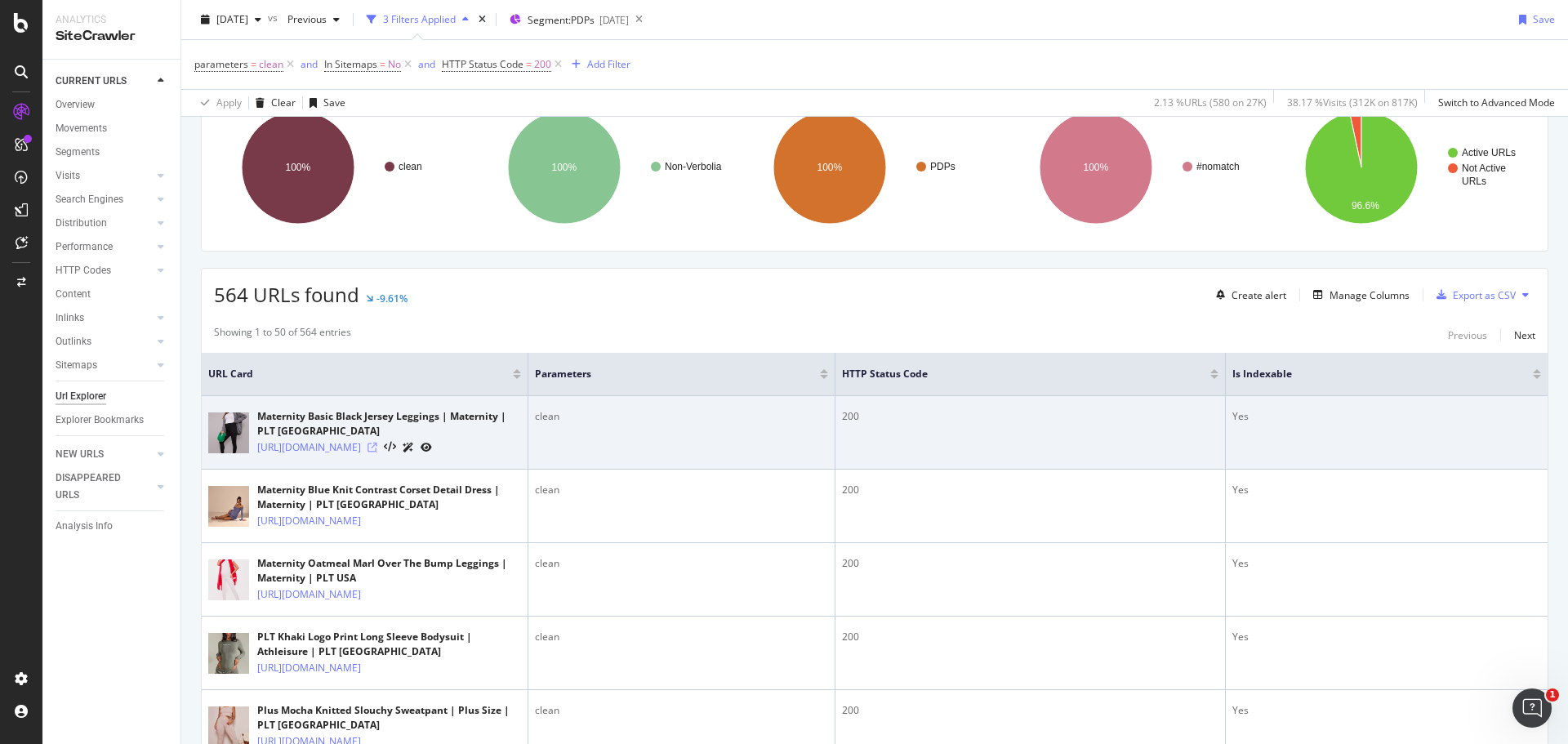
click at [378, 452] on icon at bounding box center [373, 448] width 10 height 10
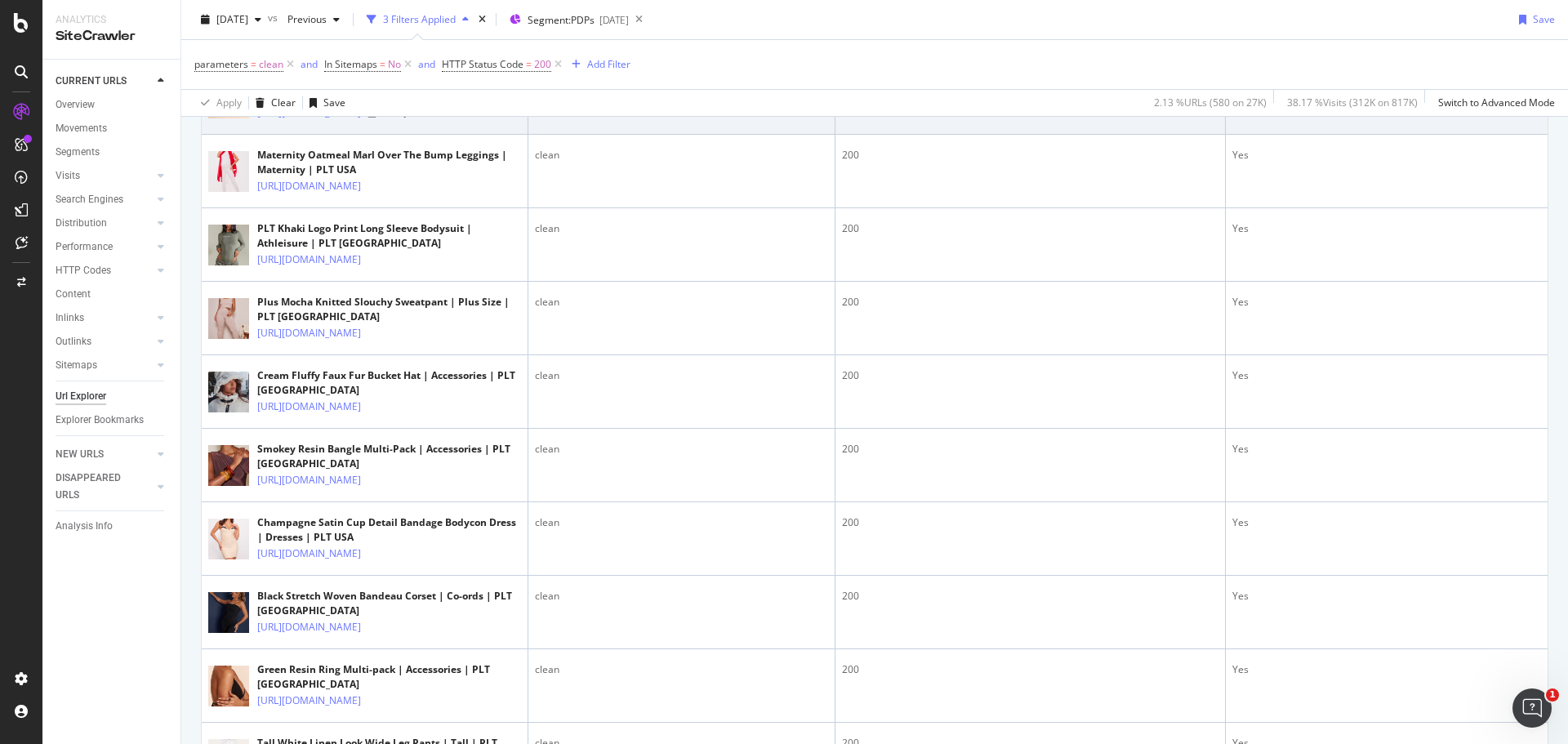
scroll to position [1062, 0]
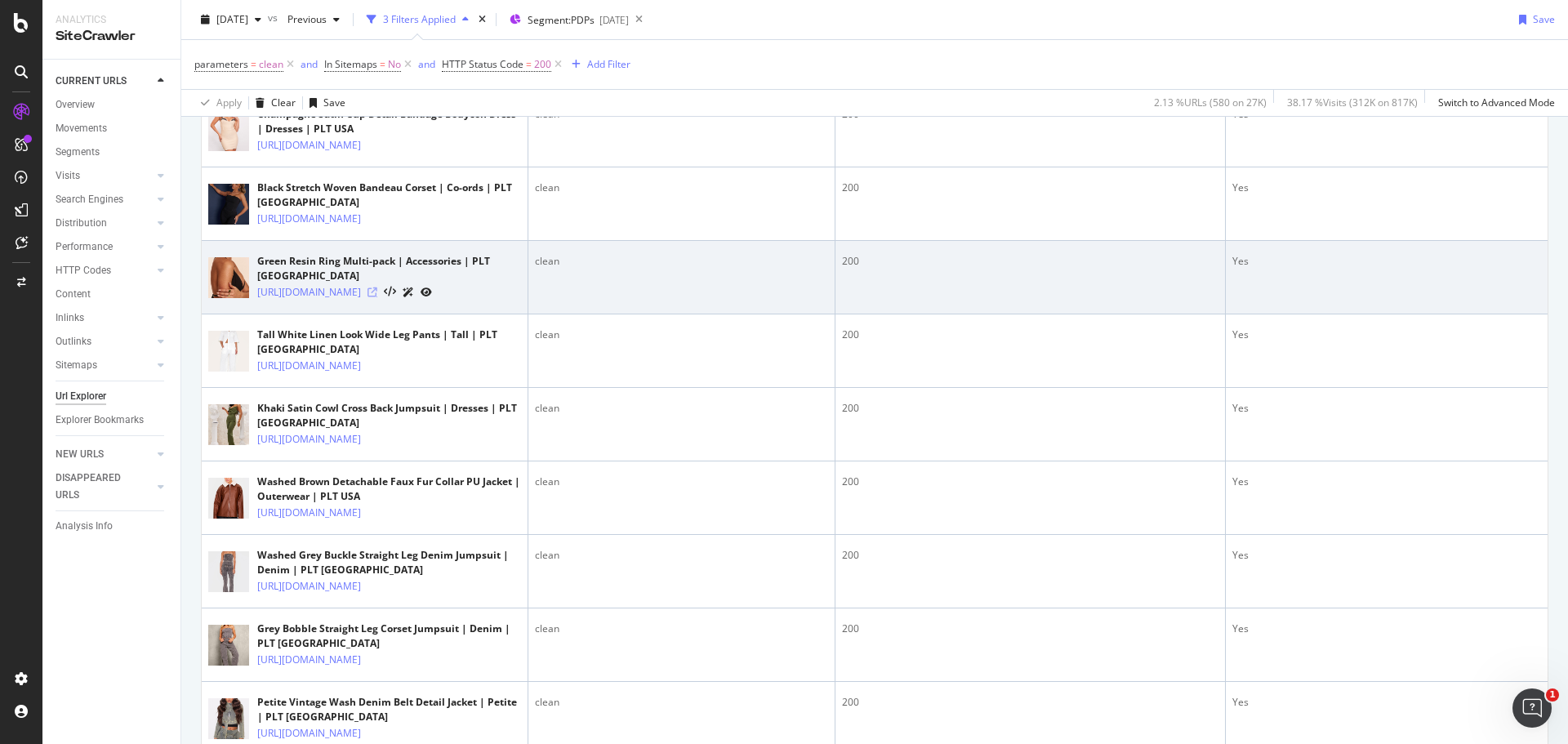
click at [378, 298] on icon at bounding box center [373, 293] width 10 height 10
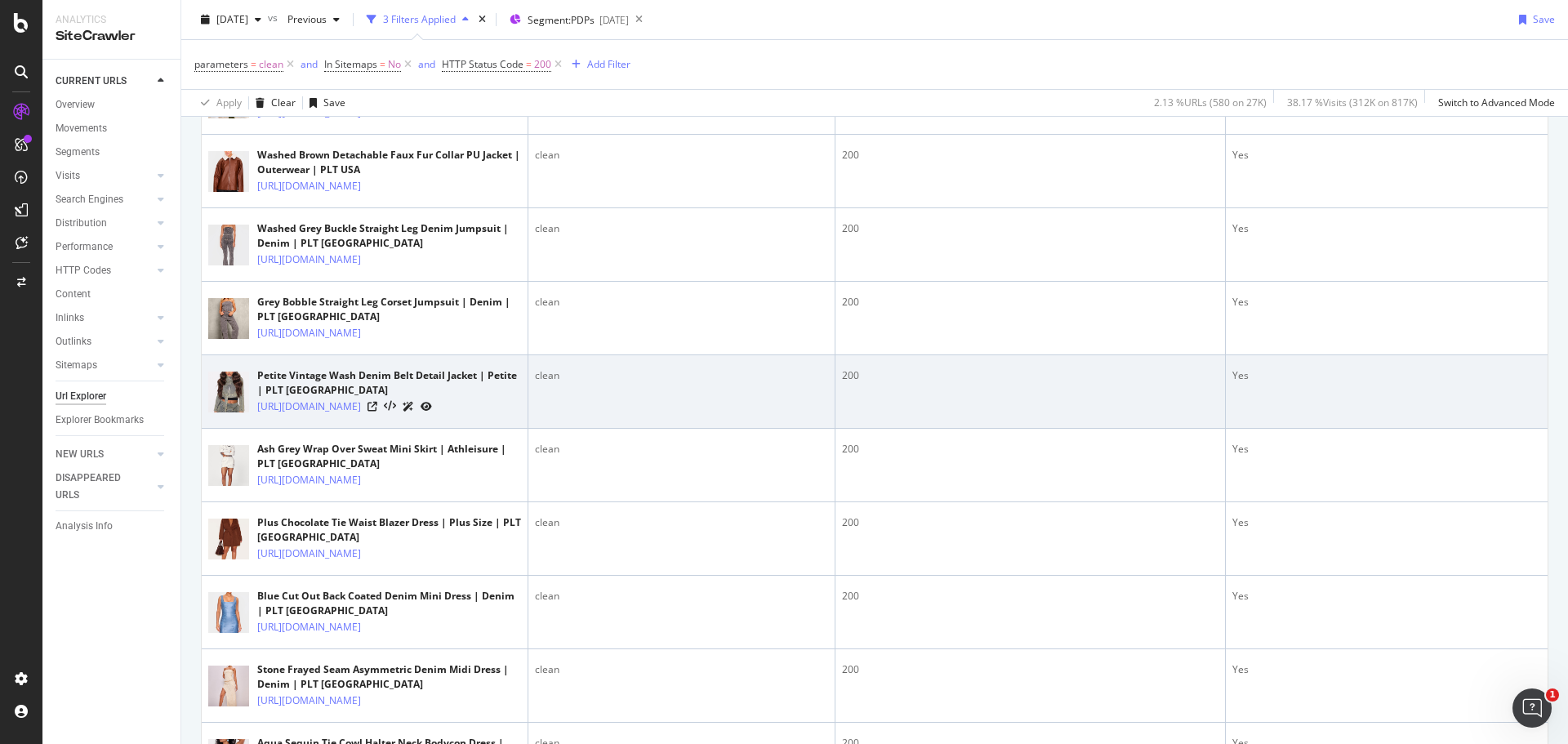
scroll to position [1961, 0]
